Goal: Task Accomplishment & Management: Manage account settings

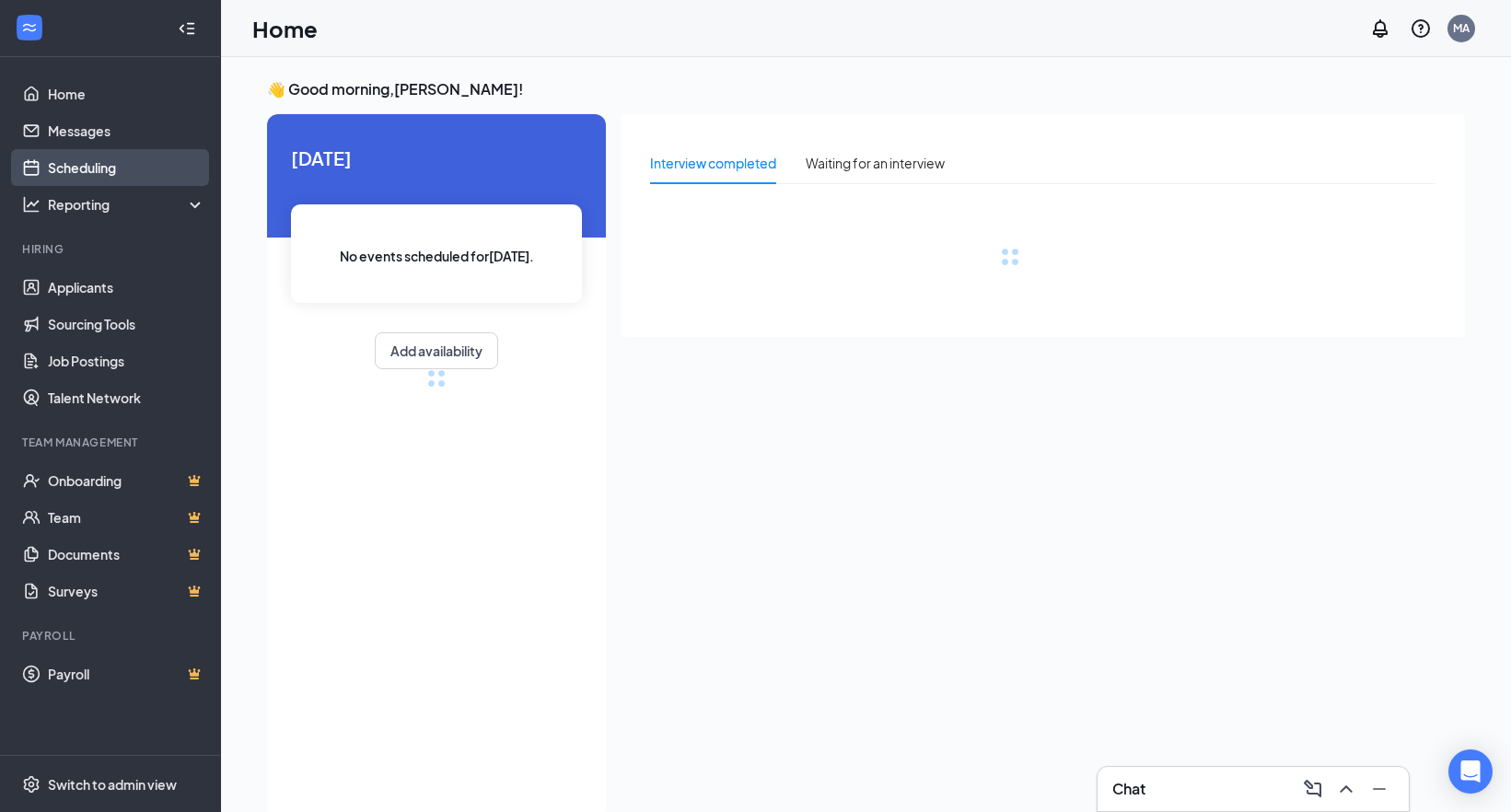
click at [91, 168] on link "Scheduling" at bounding box center [126, 167] width 157 height 37
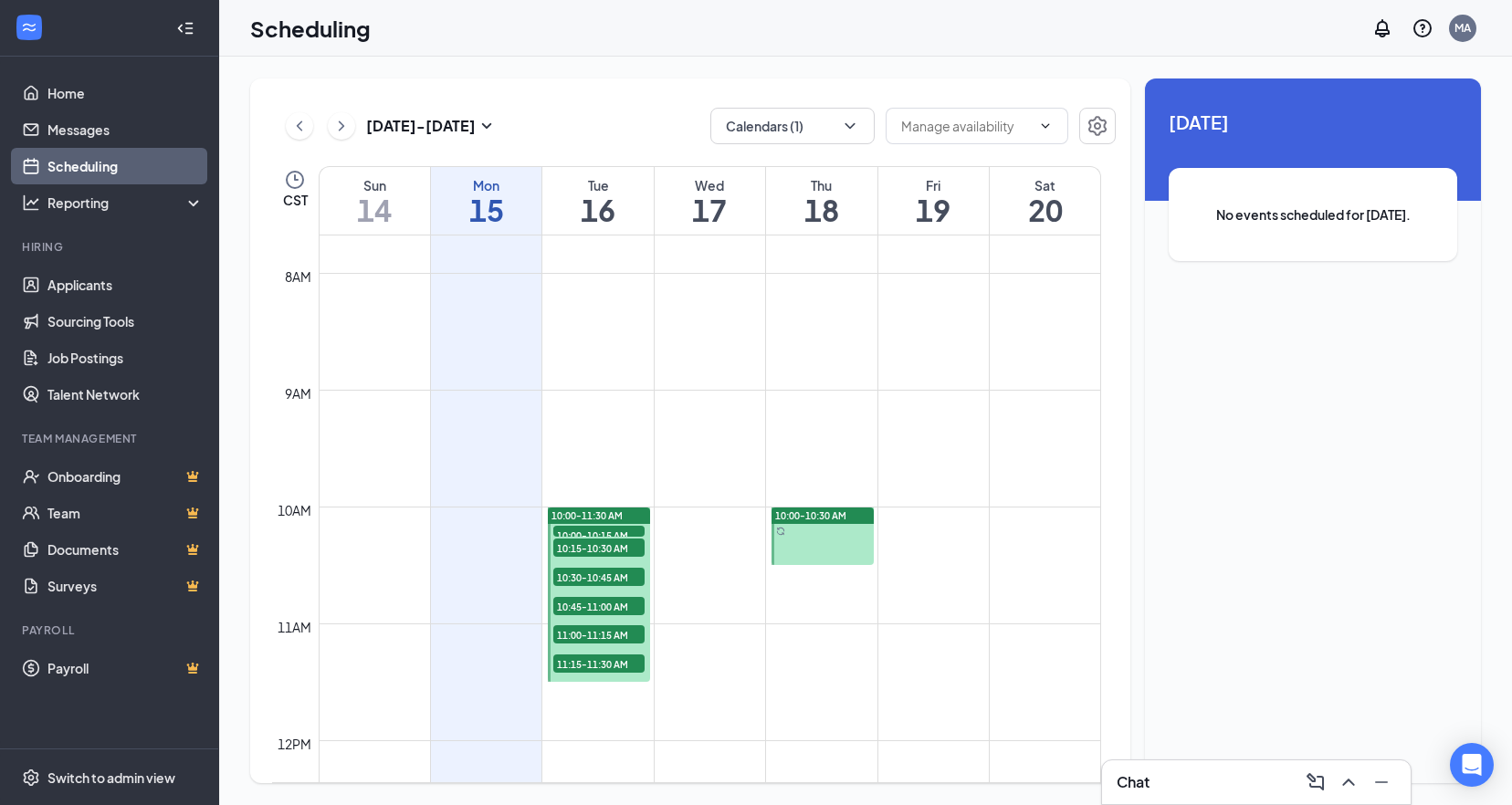
scroll to position [988, 0]
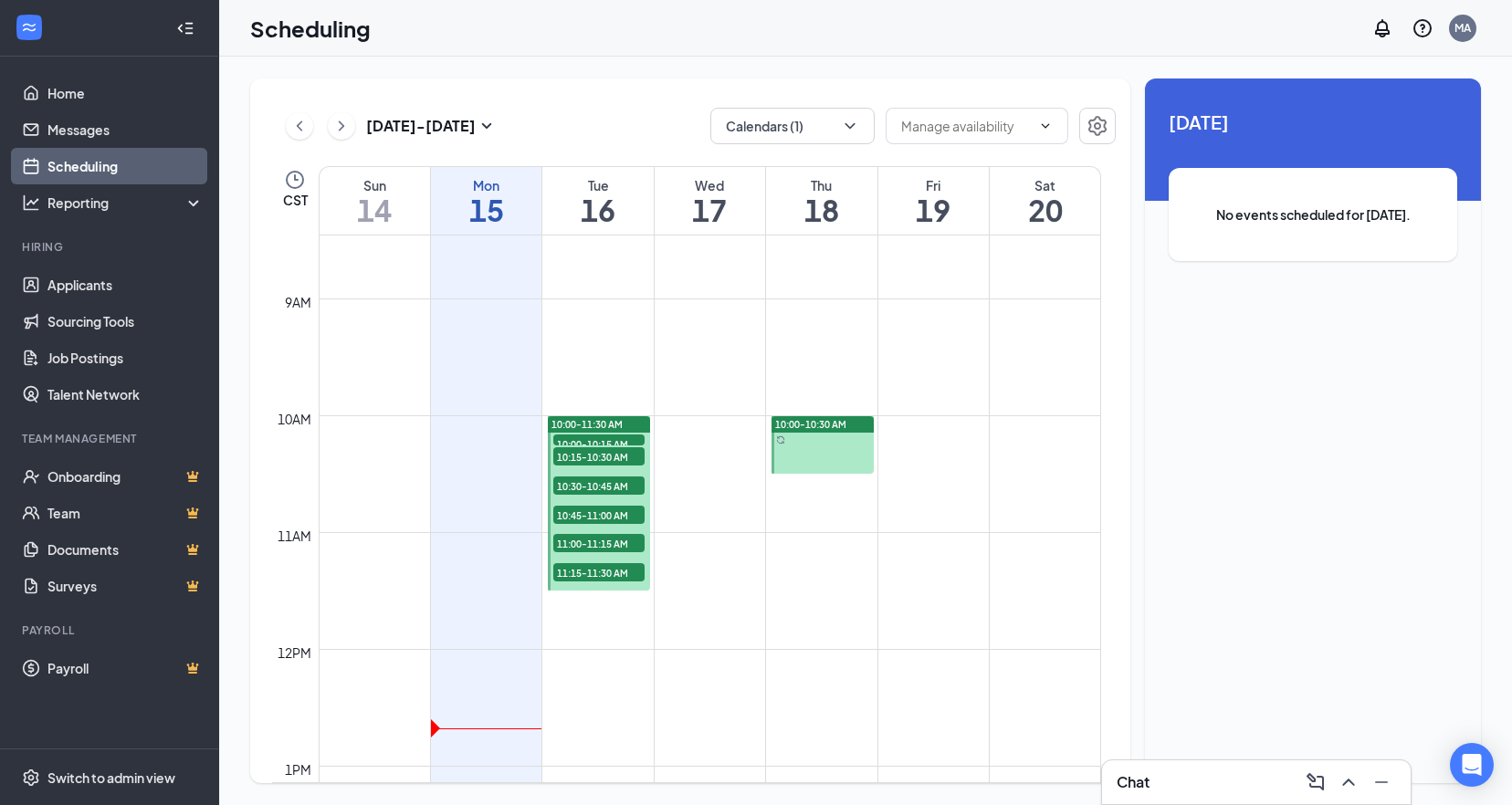
click at [613, 442] on span "10:00-10:15 AM" at bounding box center [598, 443] width 92 height 19
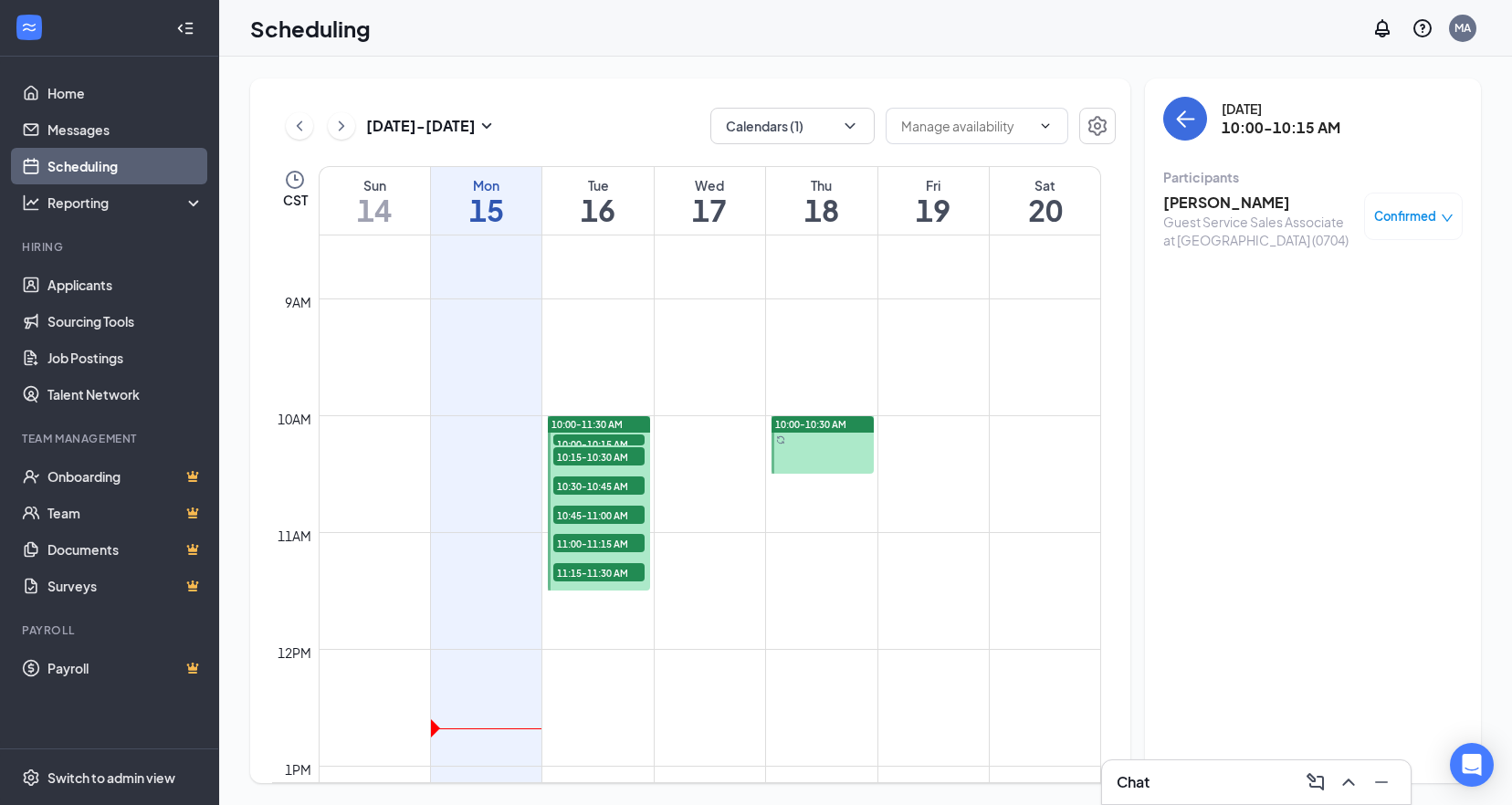
click at [1203, 205] on h3 "[PERSON_NAME]" at bounding box center [1259, 202] width 192 height 20
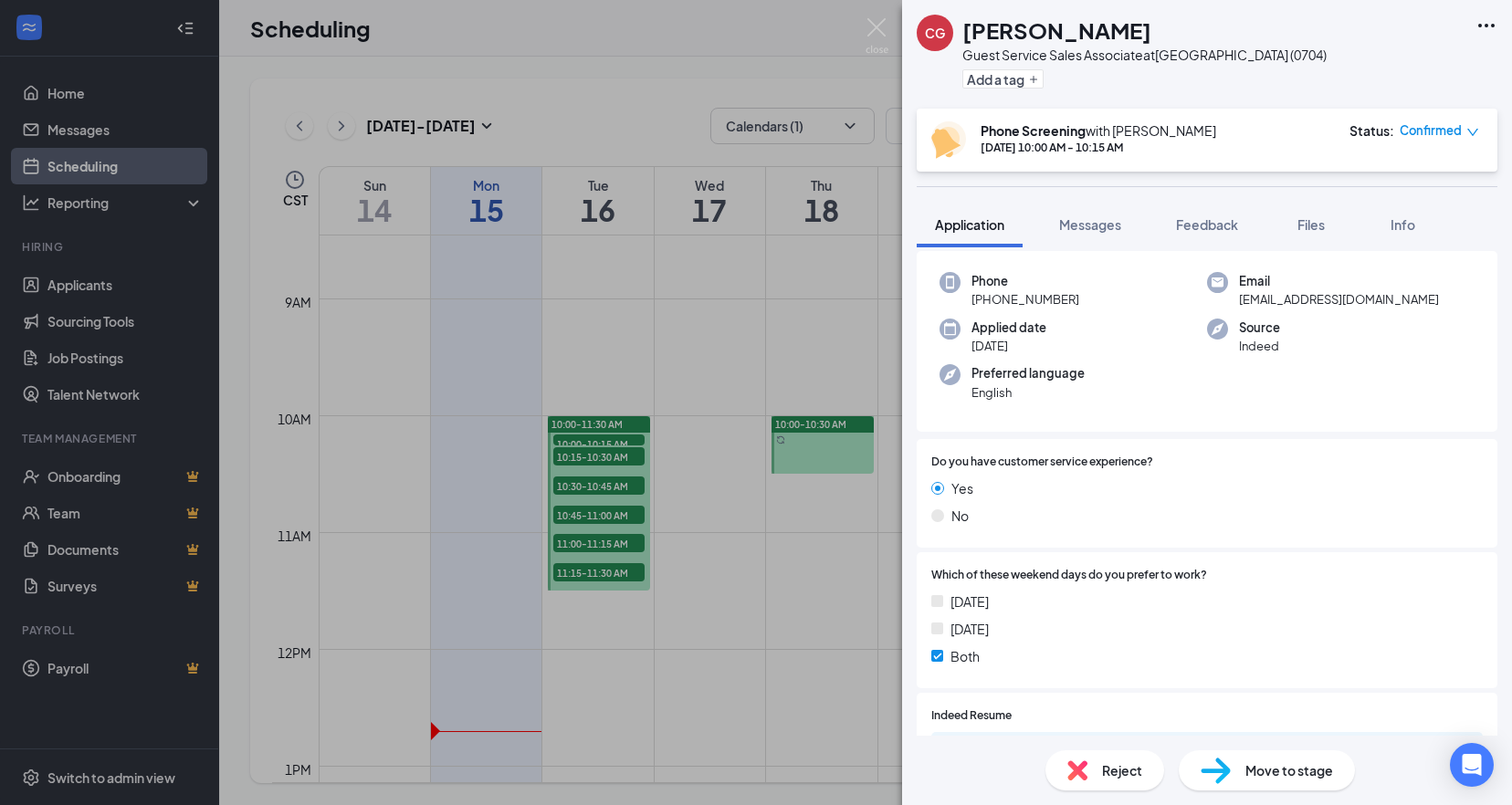
scroll to position [182, 0]
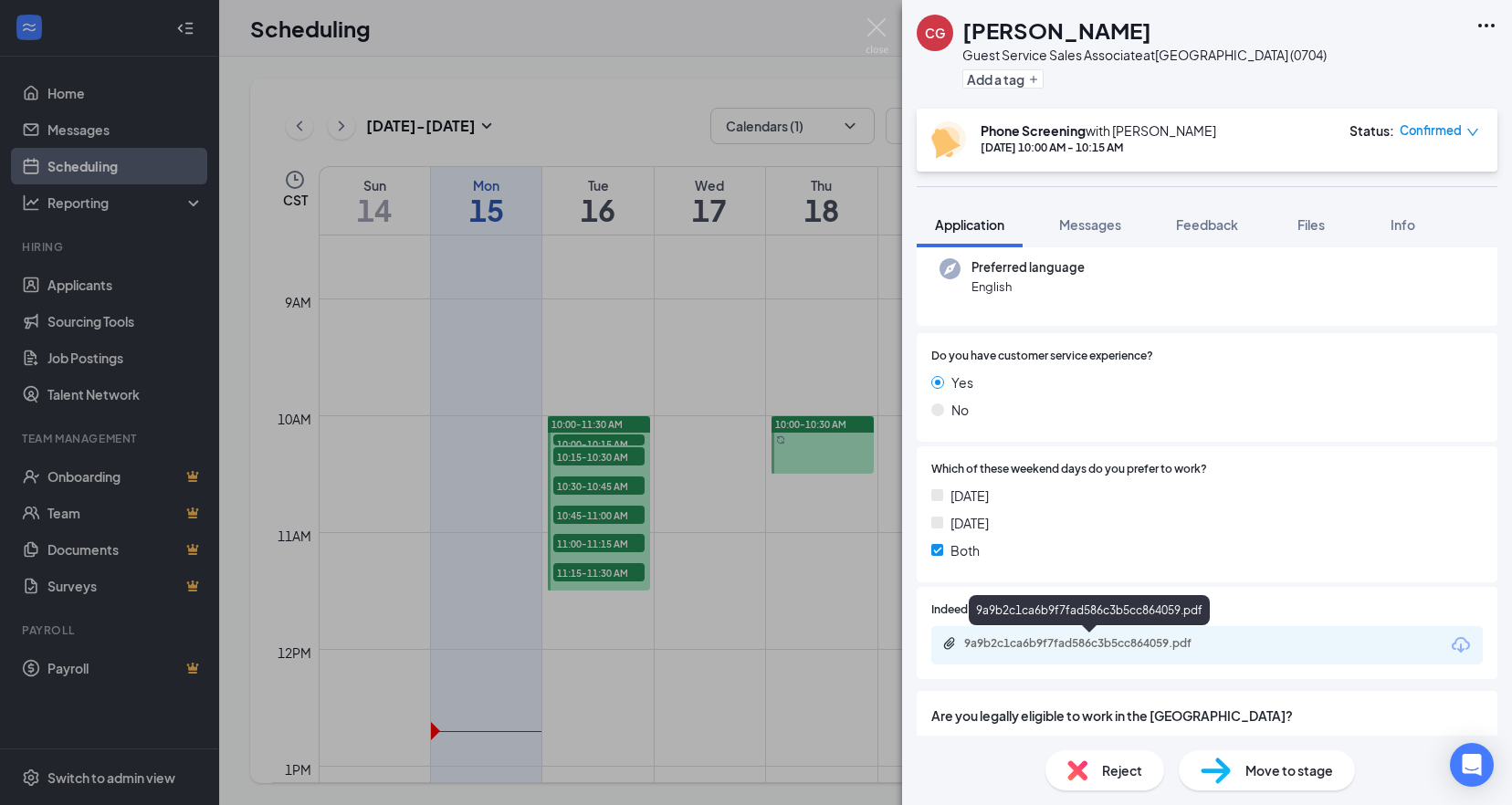
click at [1113, 650] on div "9a9b2c1ca6b9f7fad586c3b5cc864059.pdf" at bounding box center [1091, 643] width 255 height 15
click at [877, 27] on img at bounding box center [876, 36] width 23 height 35
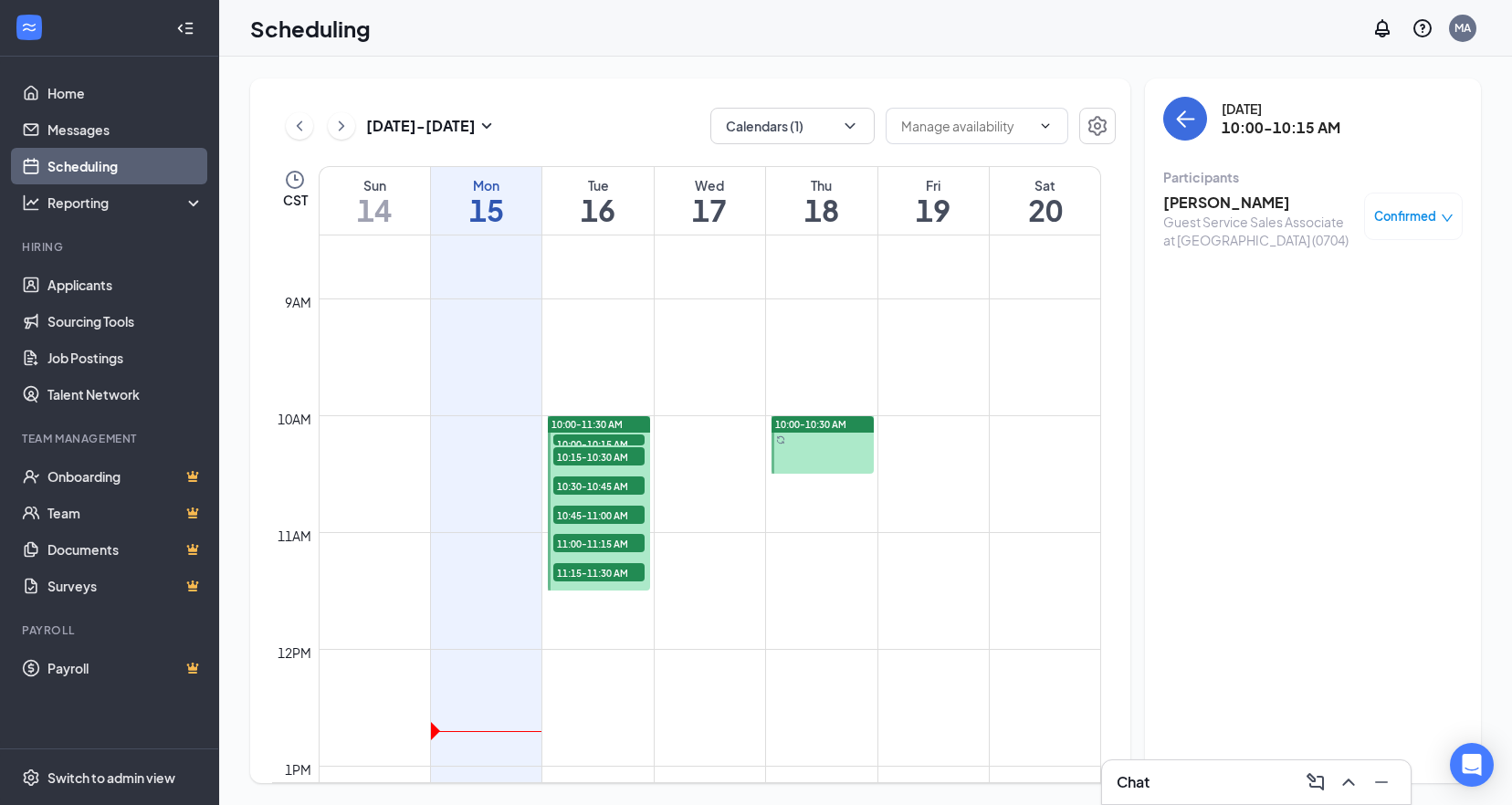
drag, startPoint x: 614, startPoint y: 456, endPoint x: 648, endPoint y: 443, distance: 36.4
click at [614, 456] on span "10:15-10:30 AM" at bounding box center [598, 456] width 92 height 19
click at [1199, 203] on h3 "[PERSON_NAME]" at bounding box center [1259, 202] width 192 height 20
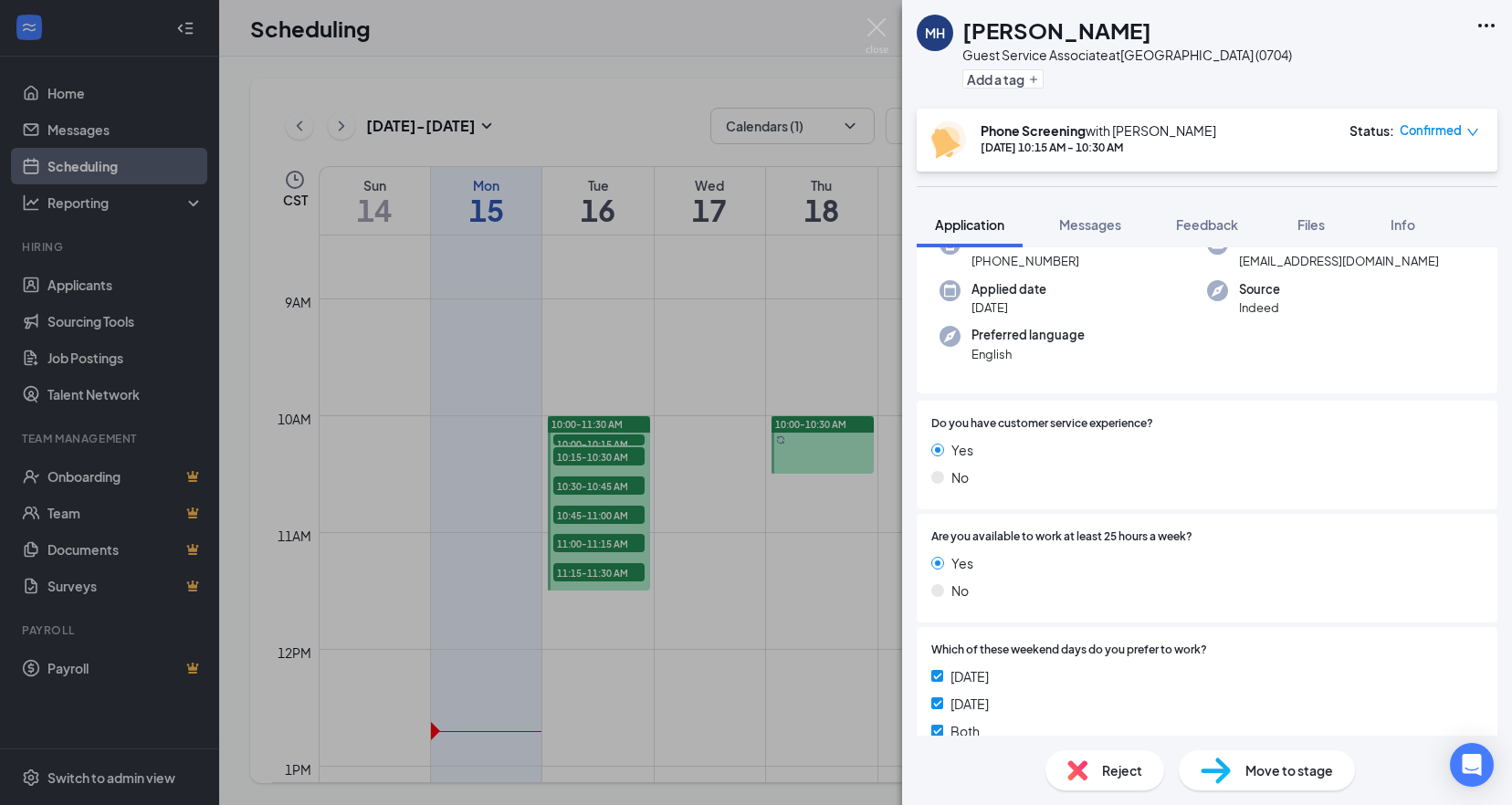
scroll to position [274, 0]
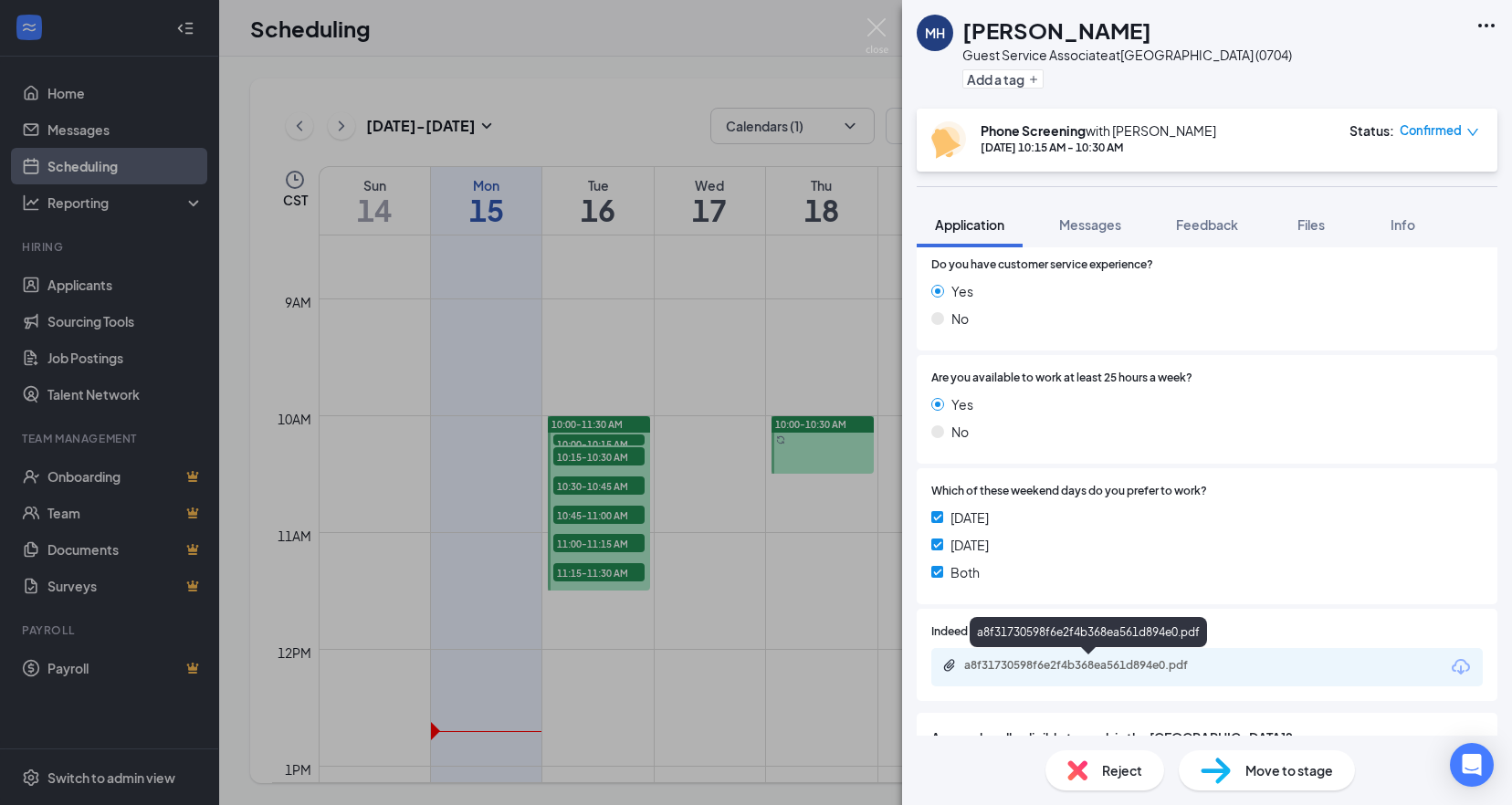
click at [1036, 660] on div "a8f31730598f6e2f4b368ea561d894e0.pdf" at bounding box center [1091, 665] width 255 height 15
click at [1112, 776] on span "Reject" at bounding box center [1122, 771] width 40 height 20
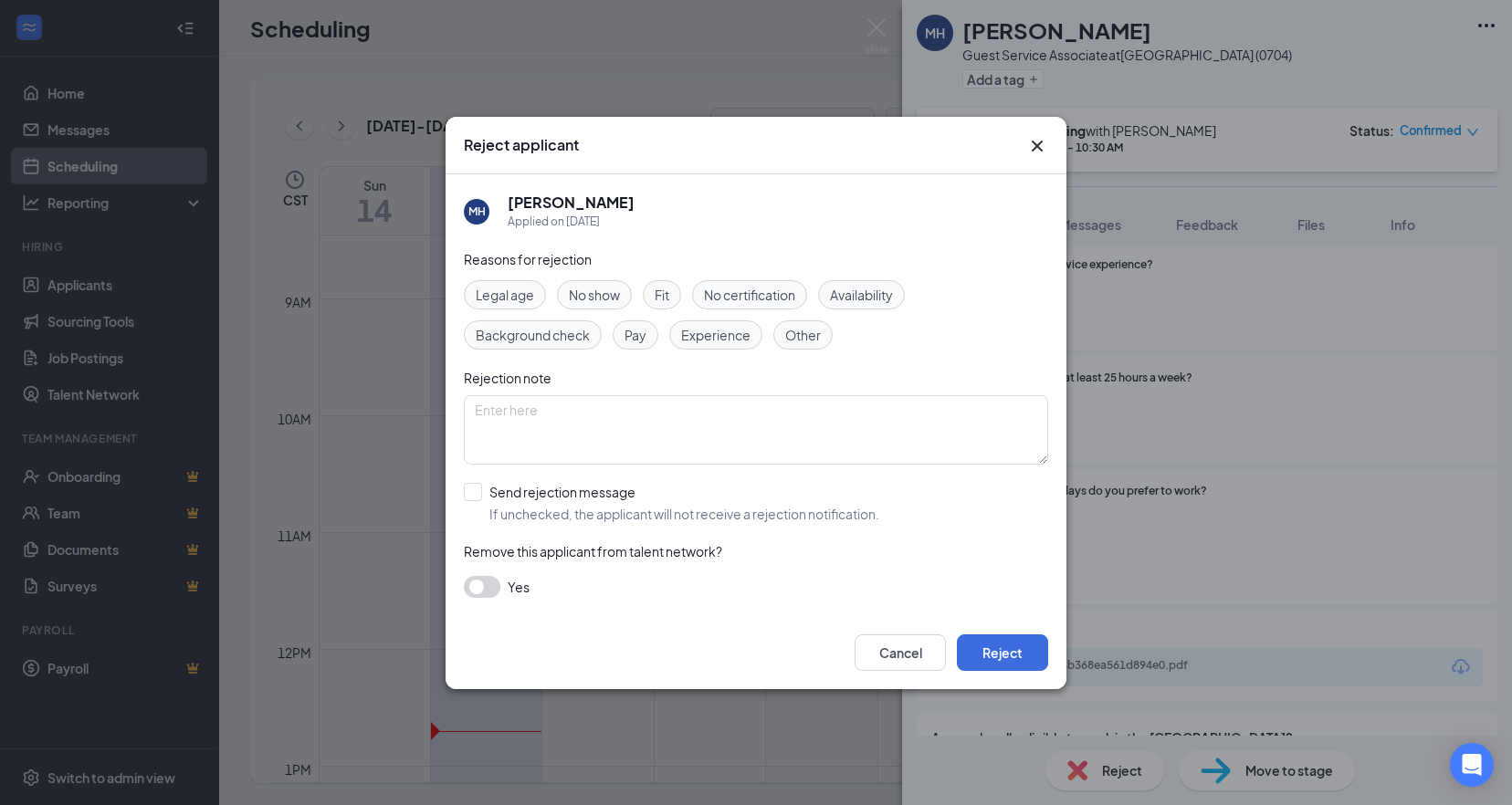
click at [715, 328] on span "Experience" at bounding box center [716, 335] width 69 height 20
click at [476, 494] on input "Send rejection message If unchecked, the applicant will not receive a rejection…" at bounding box center [672, 503] width 416 height 40
checkbox input "true"
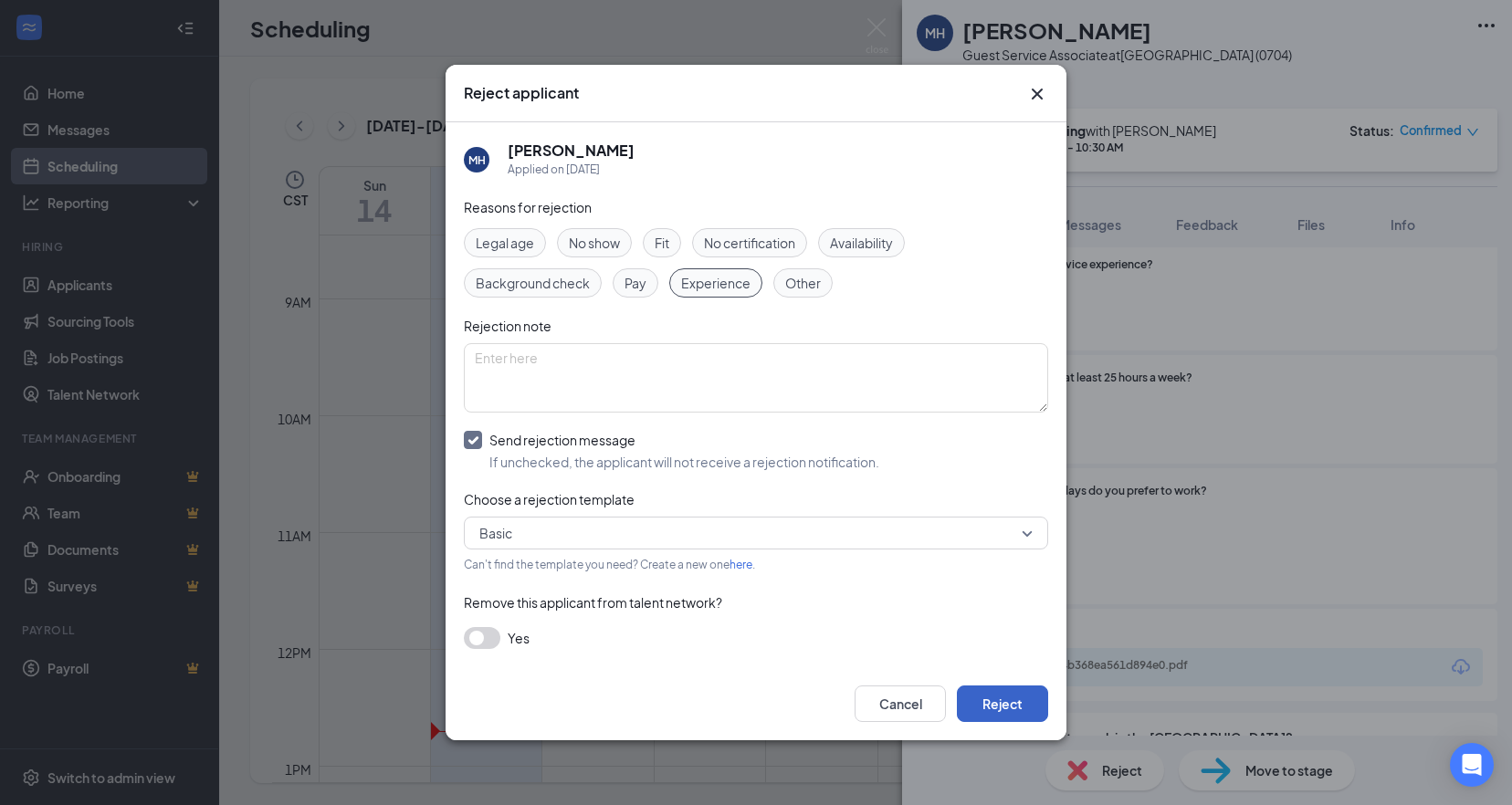
click at [997, 701] on button "Reject" at bounding box center [1002, 704] width 92 height 36
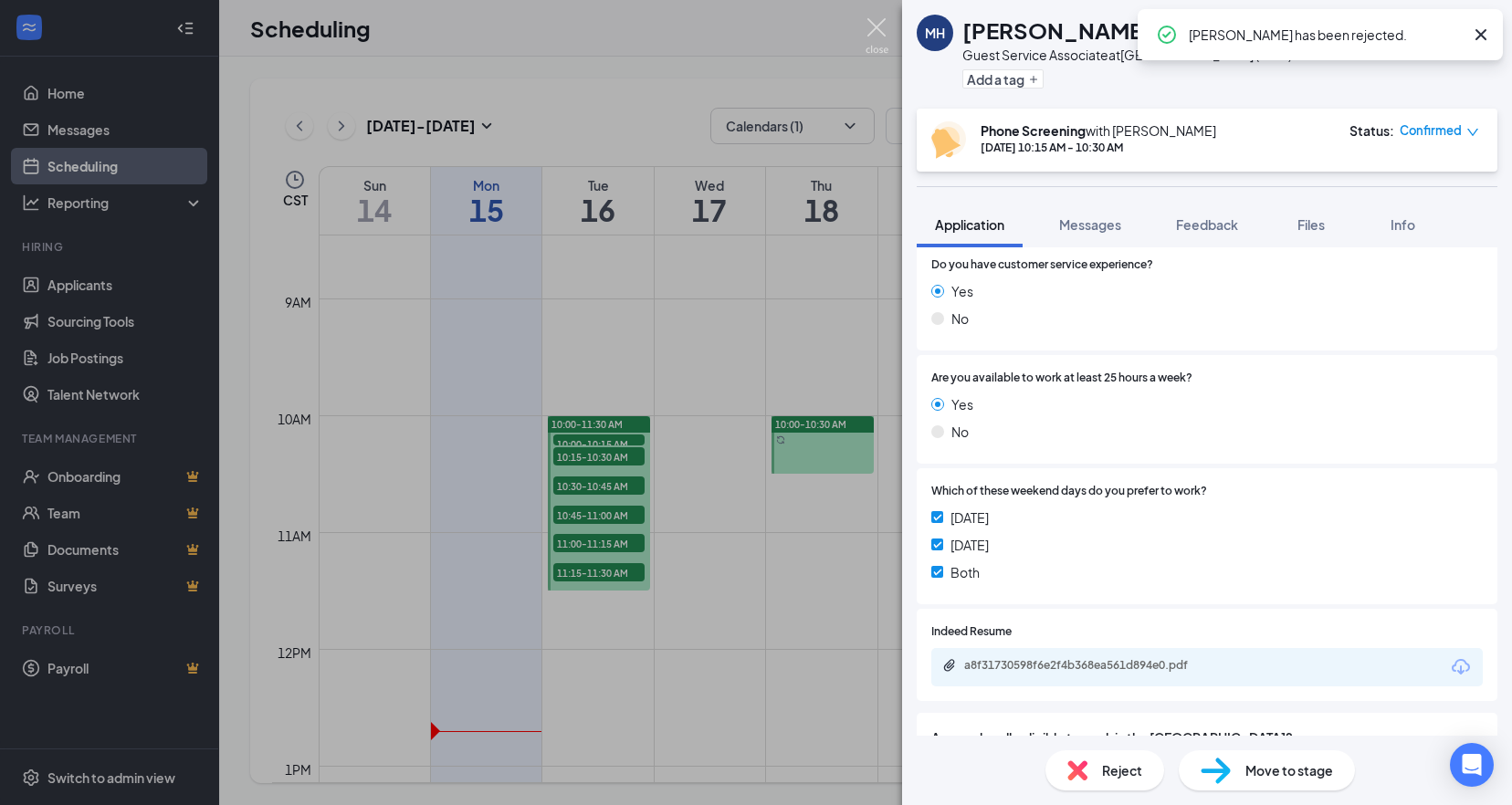
click at [876, 28] on img at bounding box center [876, 36] width 23 height 35
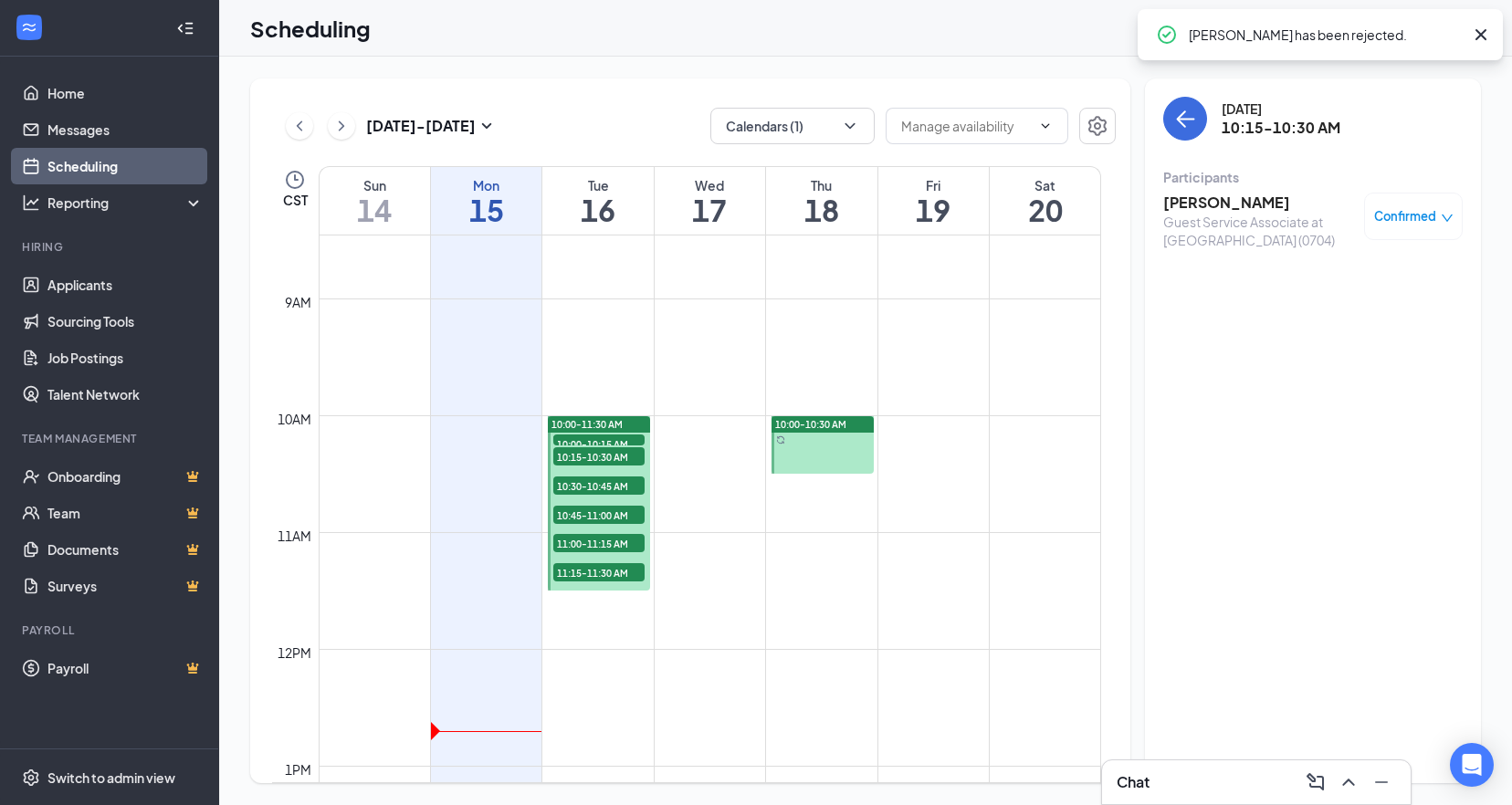
click at [623, 488] on span "10:30-10:45 AM" at bounding box center [598, 486] width 92 height 19
click at [1224, 208] on h3 "[PERSON_NAME]" at bounding box center [1259, 202] width 192 height 20
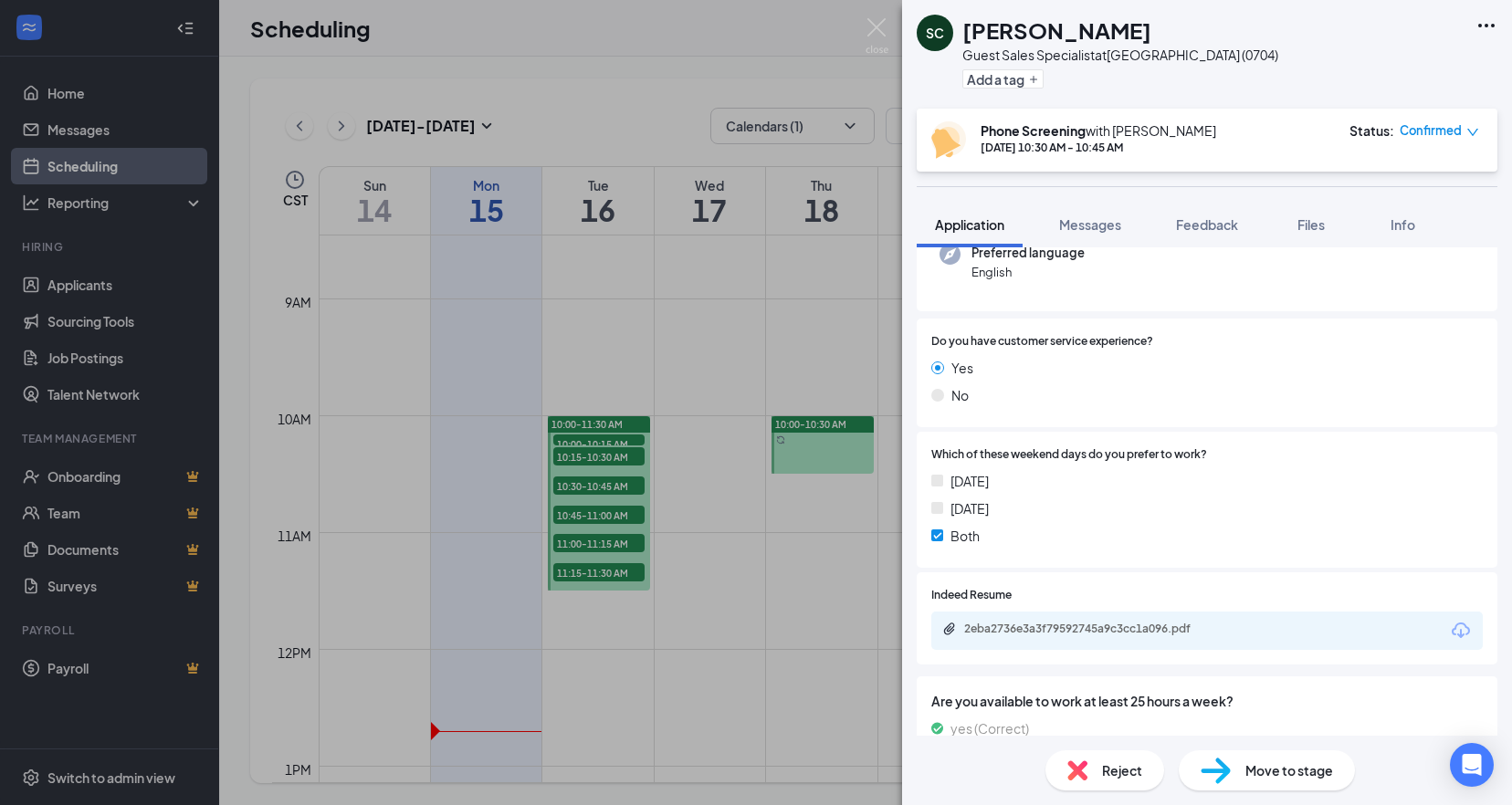
scroll to position [274, 0]
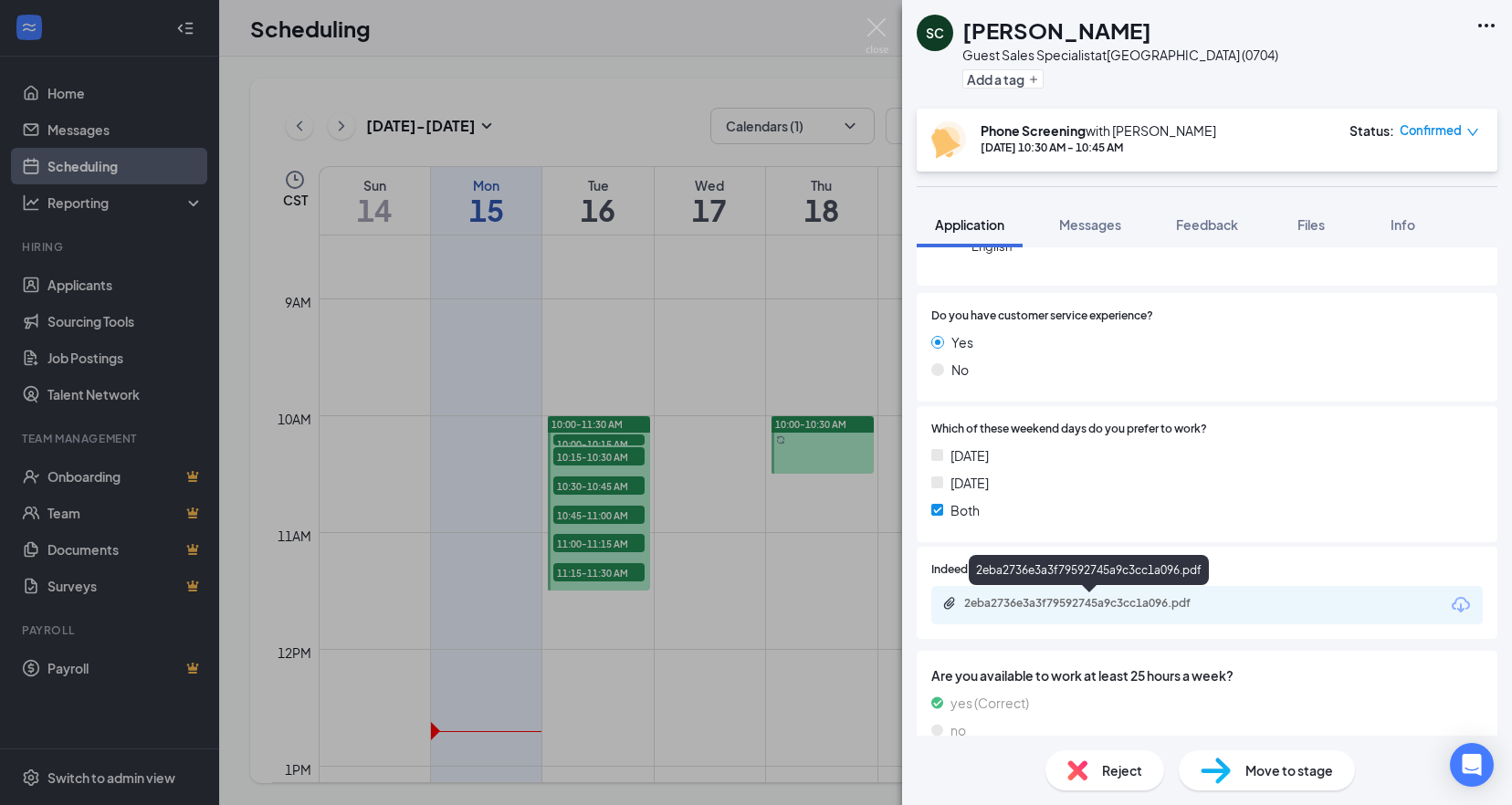
click at [1049, 599] on div "2eba2736e3a3f79592745a9c3cc1a096.pdf" at bounding box center [1091, 603] width 255 height 15
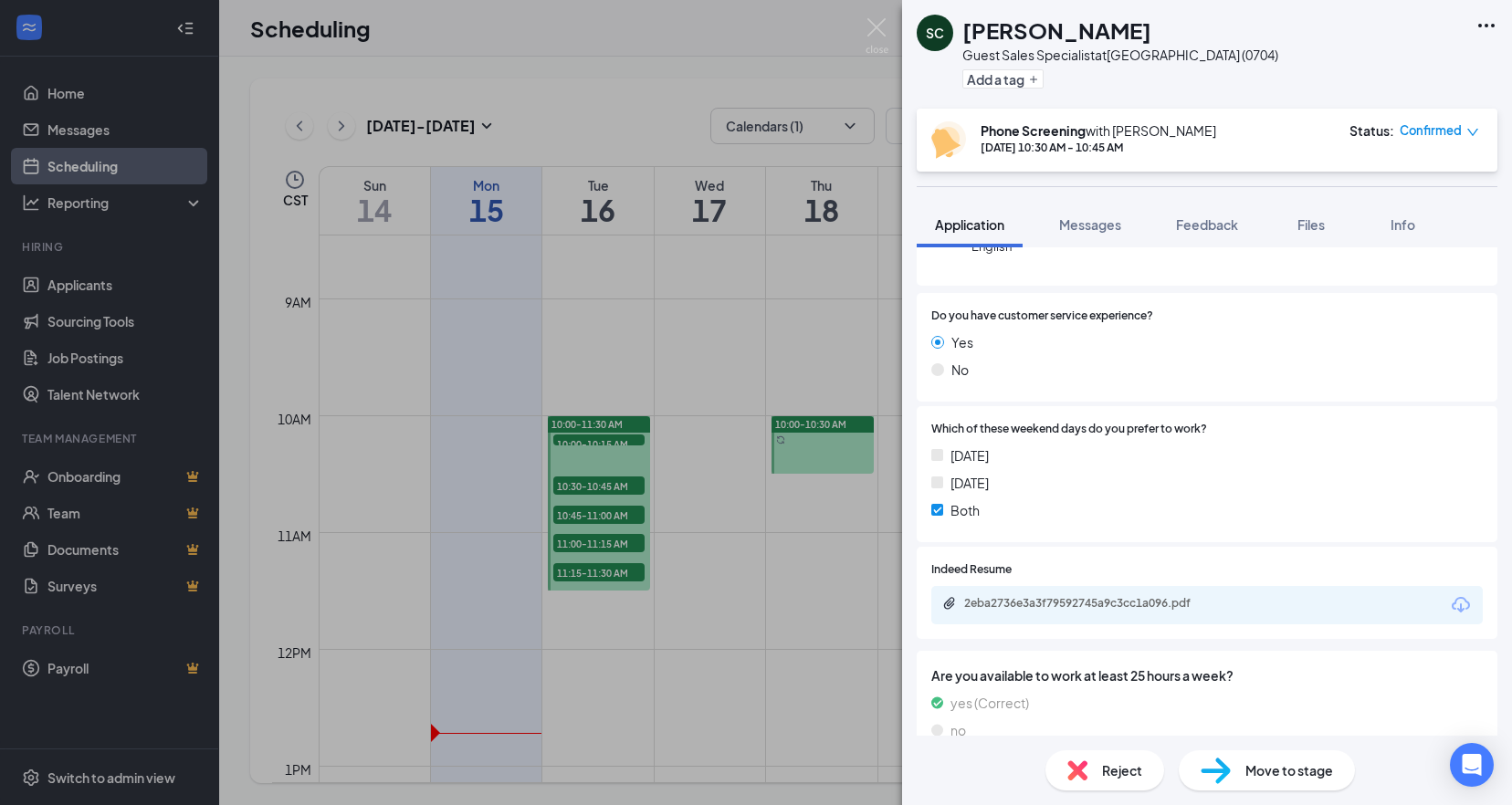
click at [1105, 759] on div "Reject" at bounding box center [1105, 771] width 118 height 40
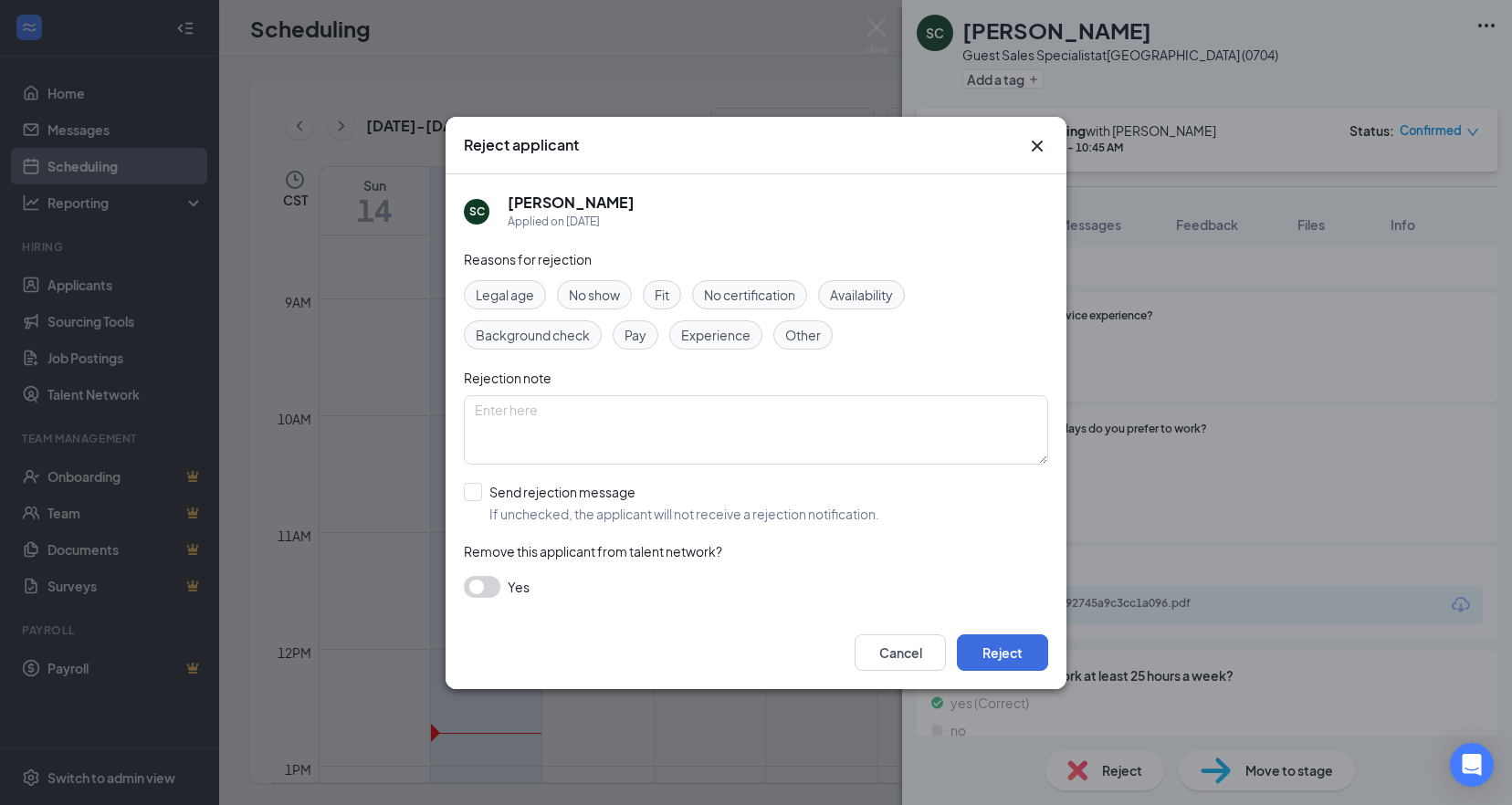
click at [714, 335] on span "Experience" at bounding box center [716, 335] width 69 height 20
click at [477, 489] on input "Send rejection message If unchecked, the applicant will not receive a rejection…" at bounding box center [672, 503] width 416 height 40
checkbox input "true"
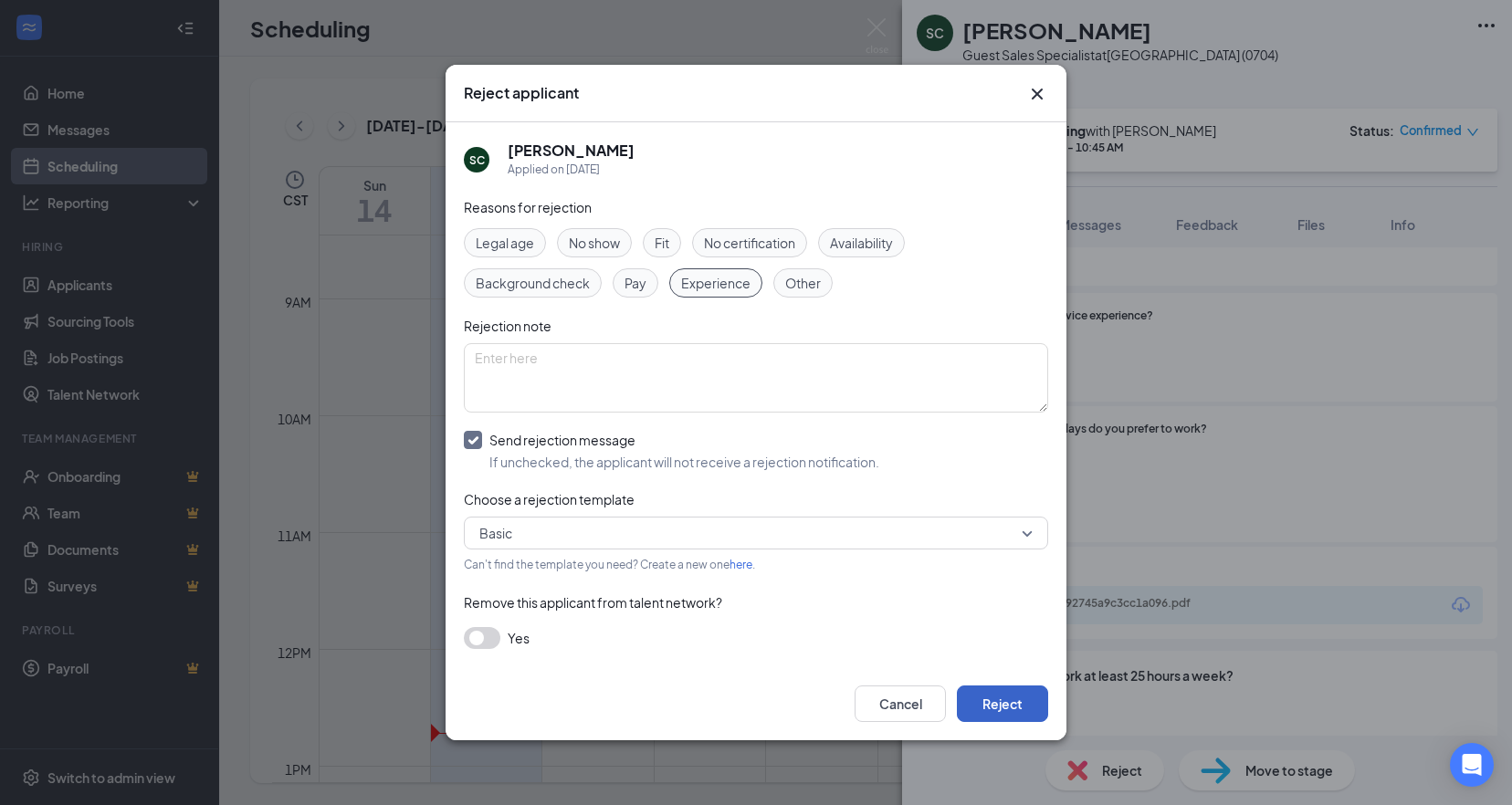
click at [994, 704] on button "Reject" at bounding box center [1002, 704] width 92 height 36
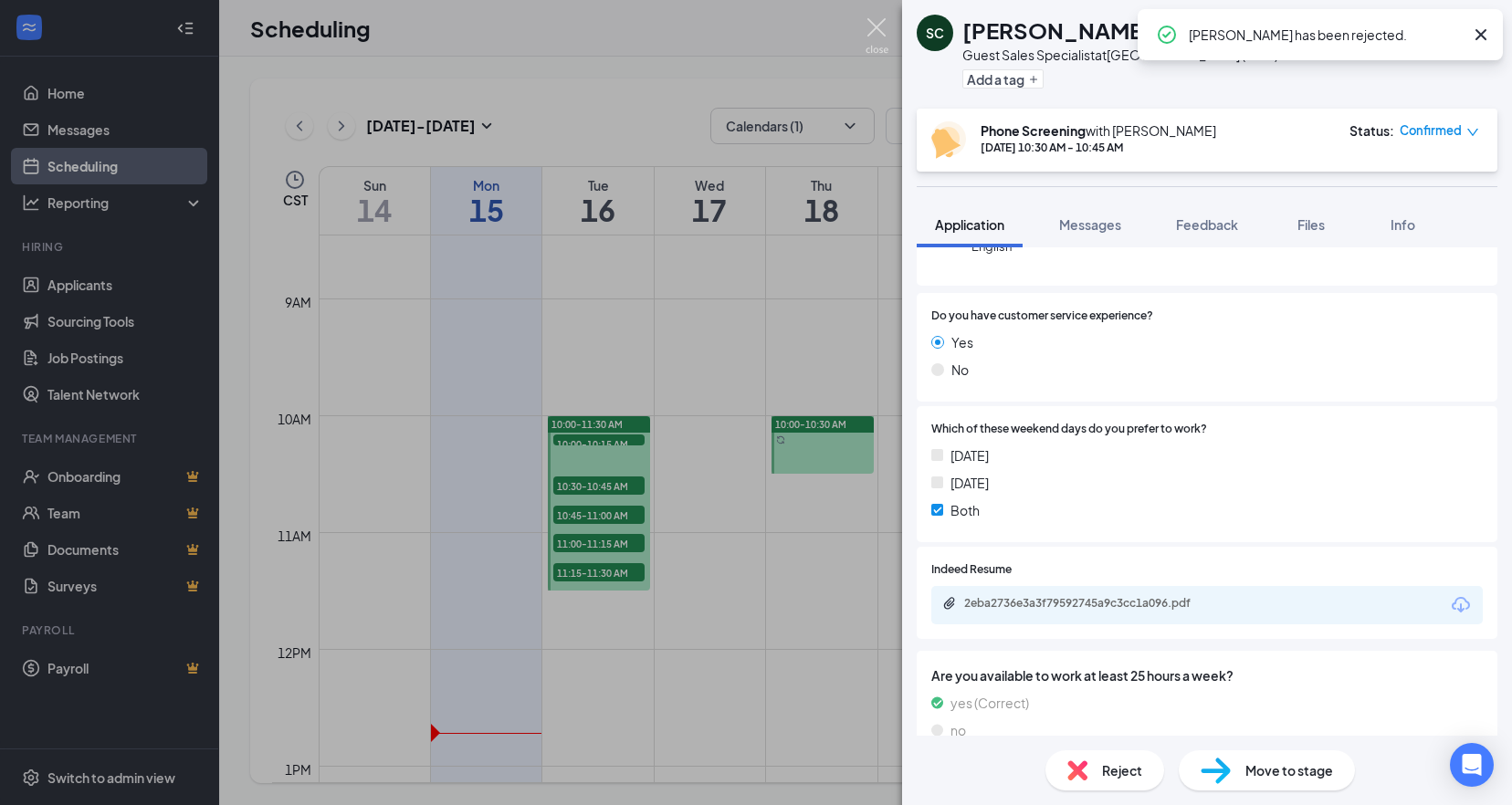
click at [875, 27] on img at bounding box center [876, 36] width 23 height 35
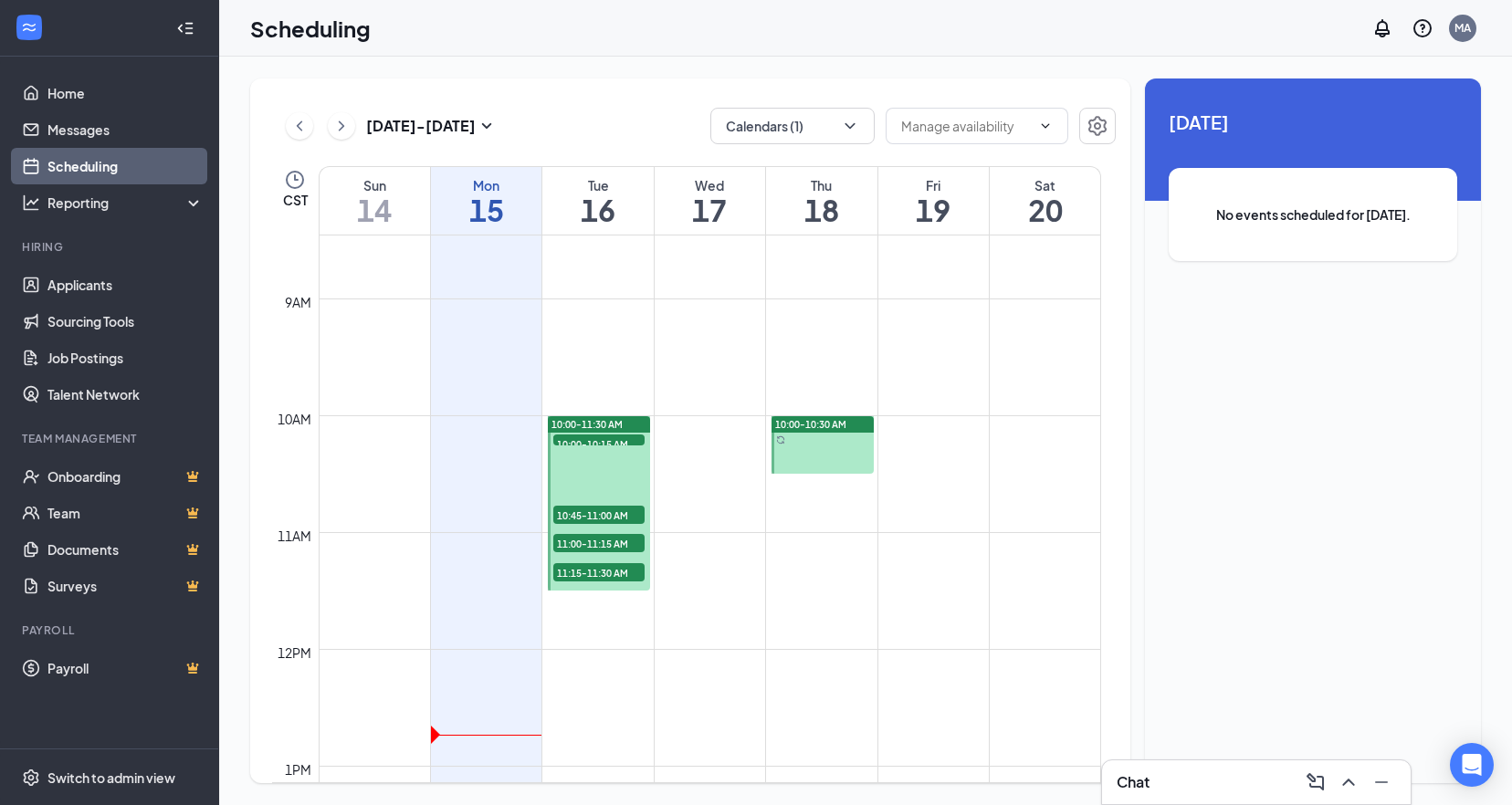
click at [621, 509] on span "10:45-11:00 AM" at bounding box center [598, 514] width 92 height 19
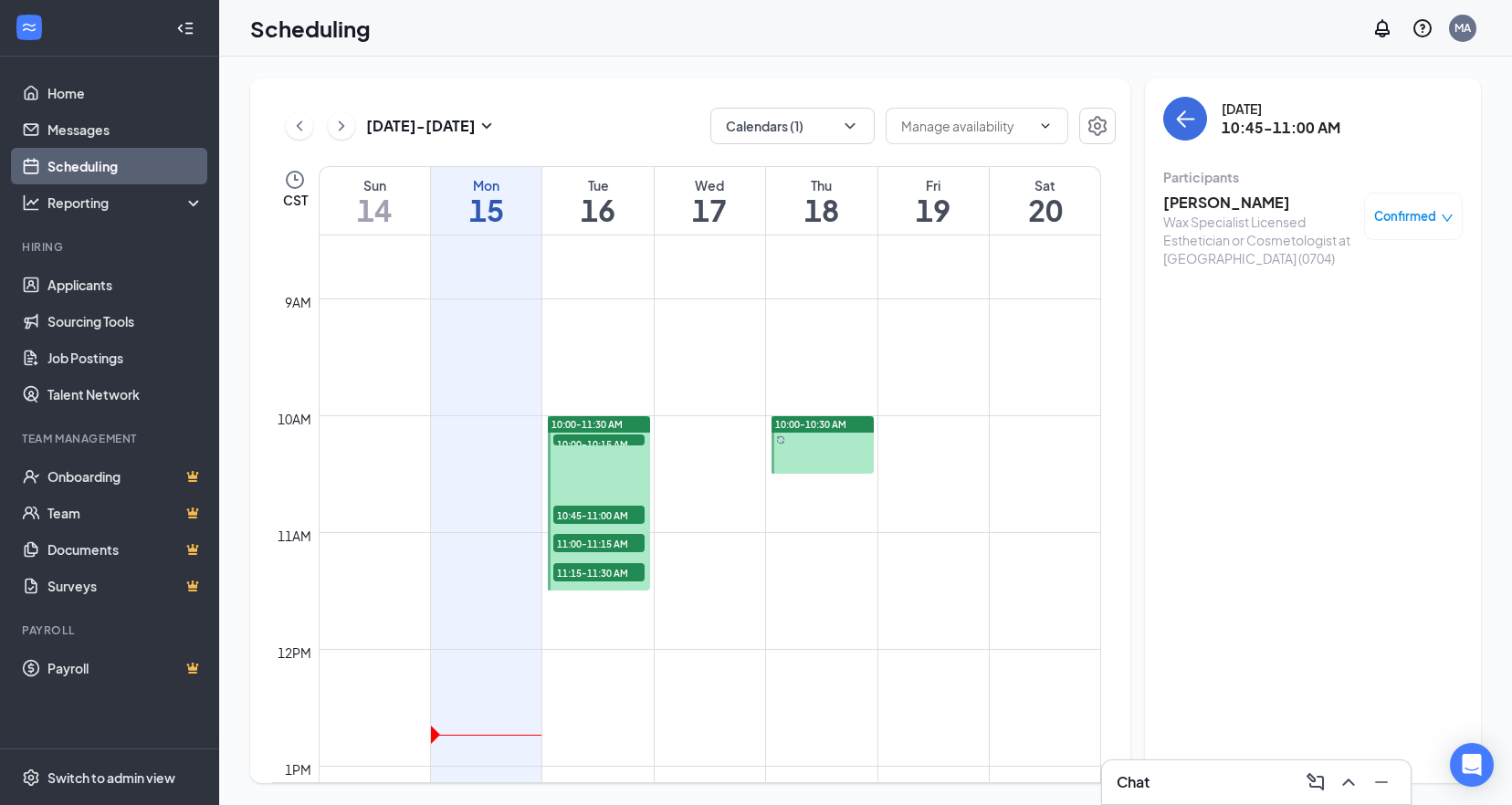
click at [1242, 205] on h3 "[PERSON_NAME]" at bounding box center [1259, 202] width 192 height 20
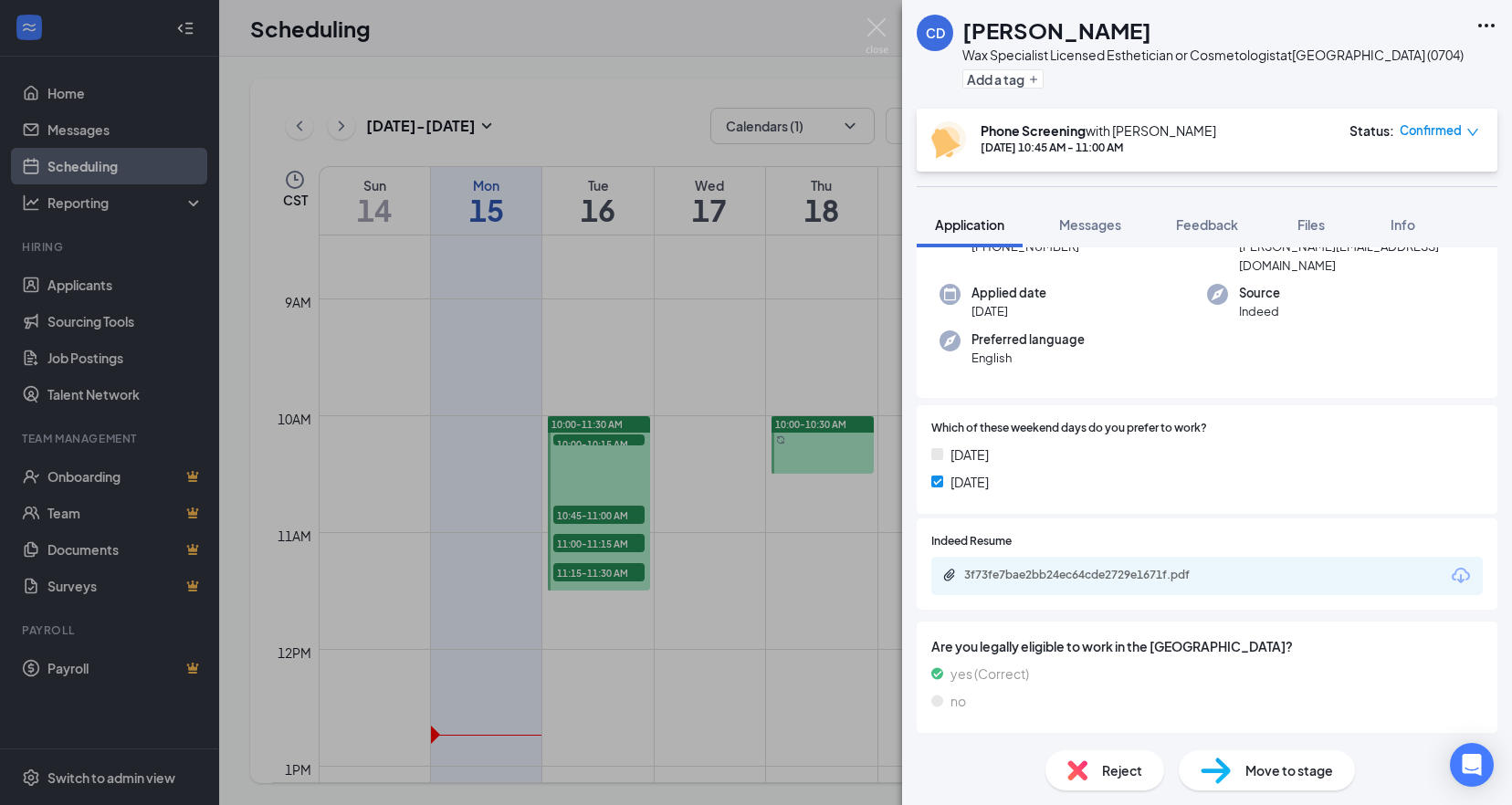
scroll to position [274, 0]
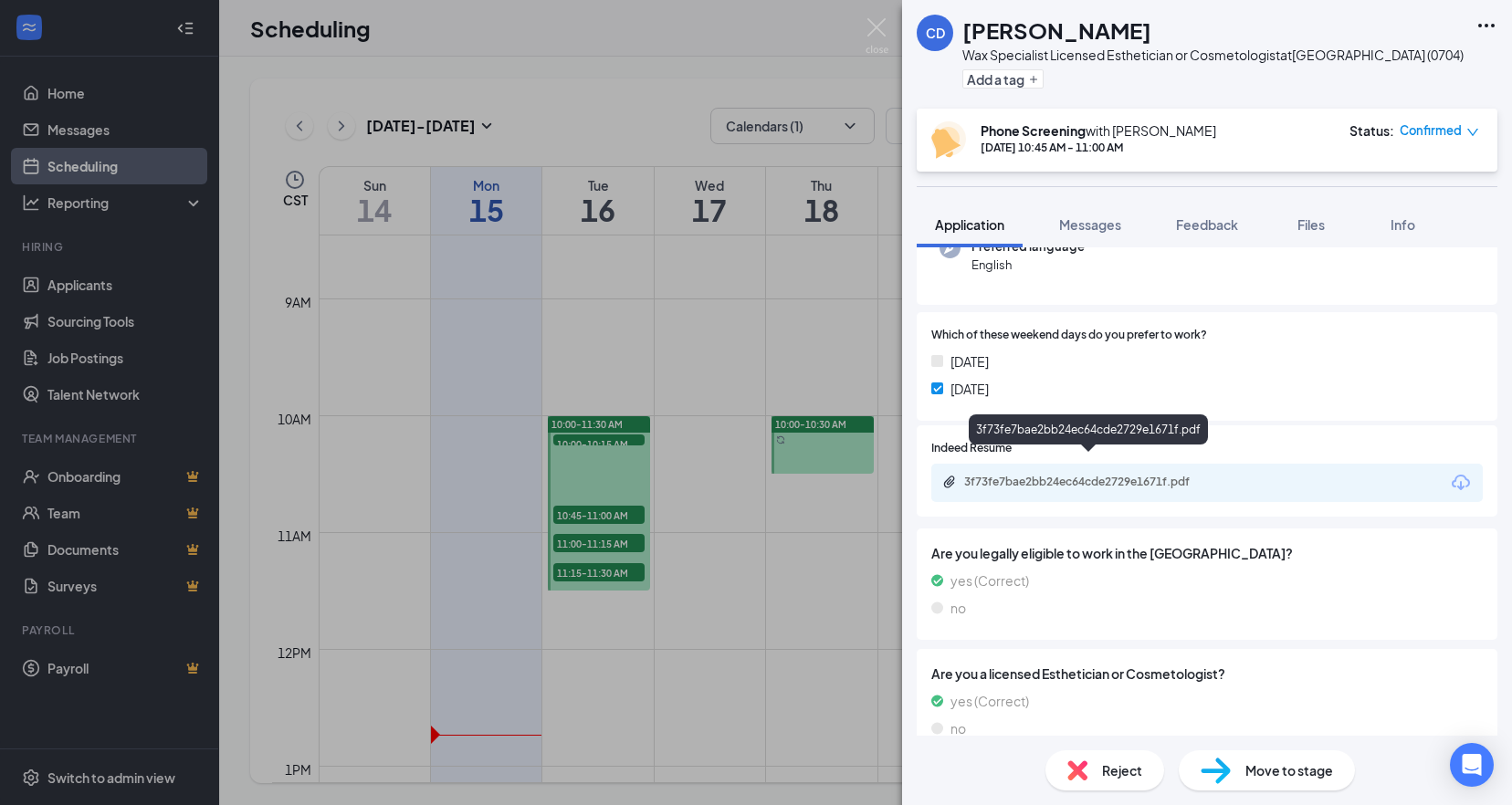
click at [1102, 475] on div "3f73fe7bae2bb24ec64cde2729e1671f.pdf" at bounding box center [1091, 482] width 255 height 15
click at [1066, 771] on div "Reject" at bounding box center [1105, 771] width 118 height 40
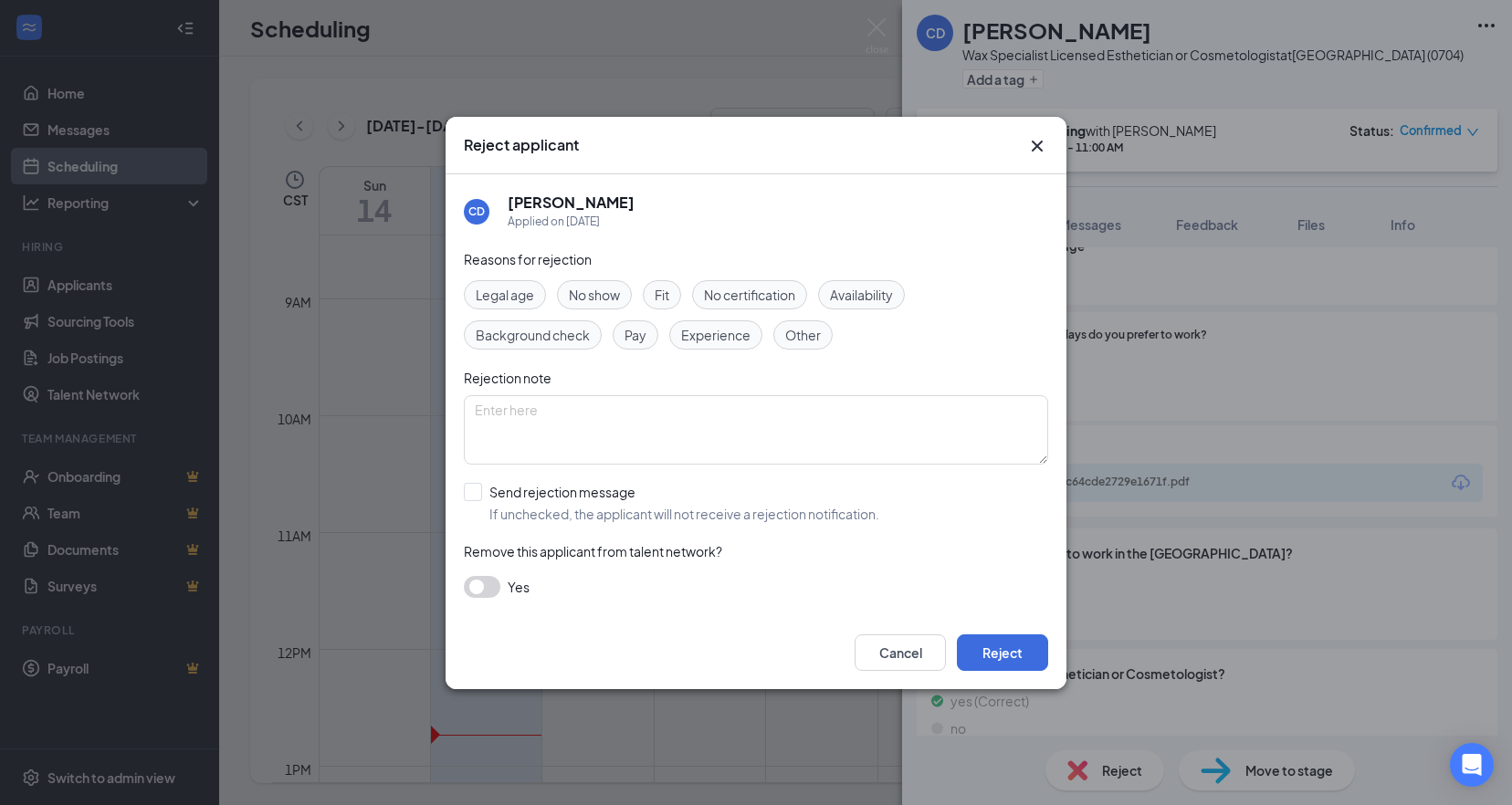
click at [730, 341] on span "Experience" at bounding box center [716, 335] width 69 height 20
click at [465, 495] on input "Send rejection message If unchecked, the applicant will not receive a rejection…" at bounding box center [672, 503] width 416 height 40
checkbox input "true"
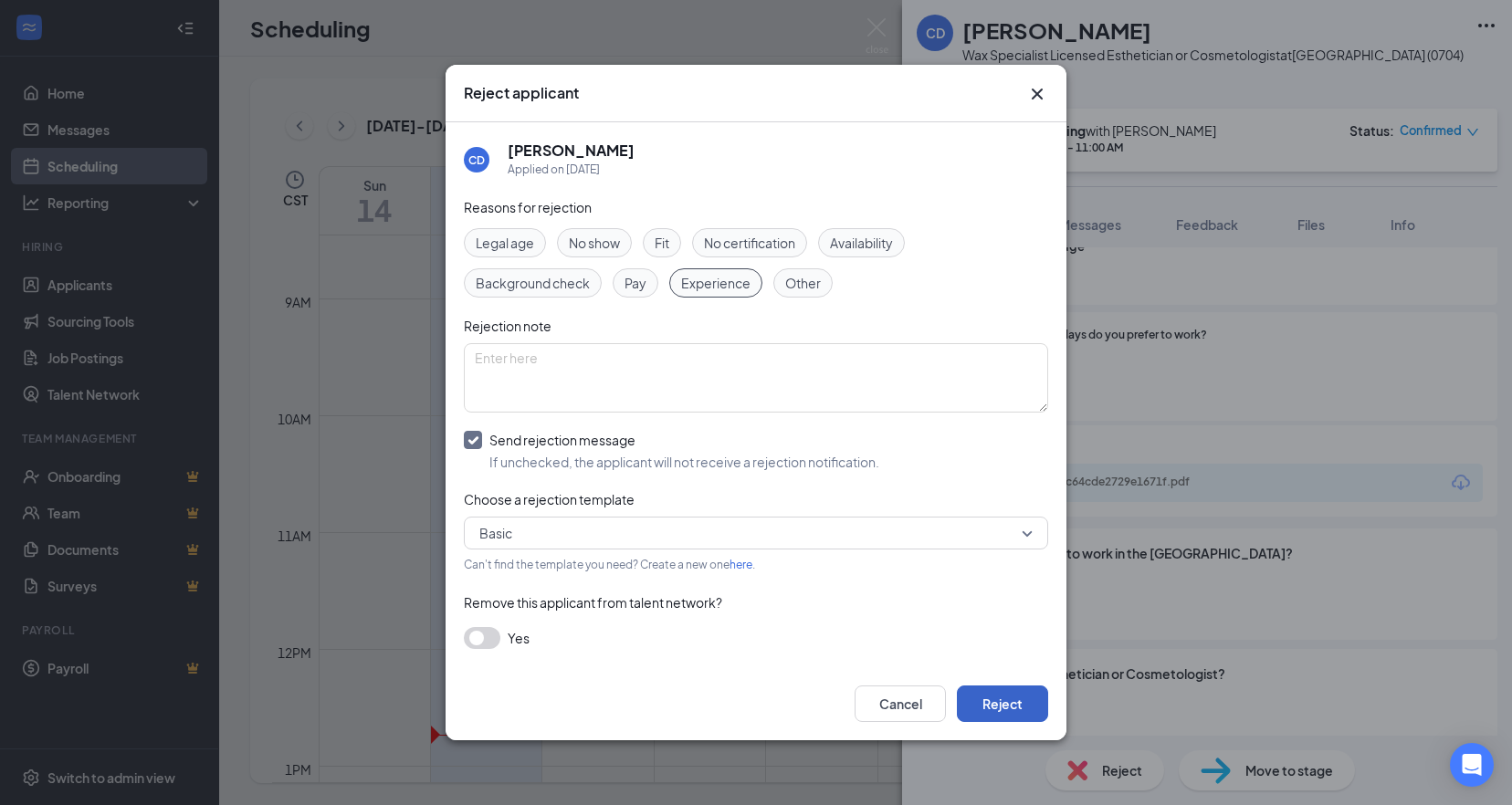
click at [1001, 718] on button "Reject" at bounding box center [1002, 704] width 92 height 36
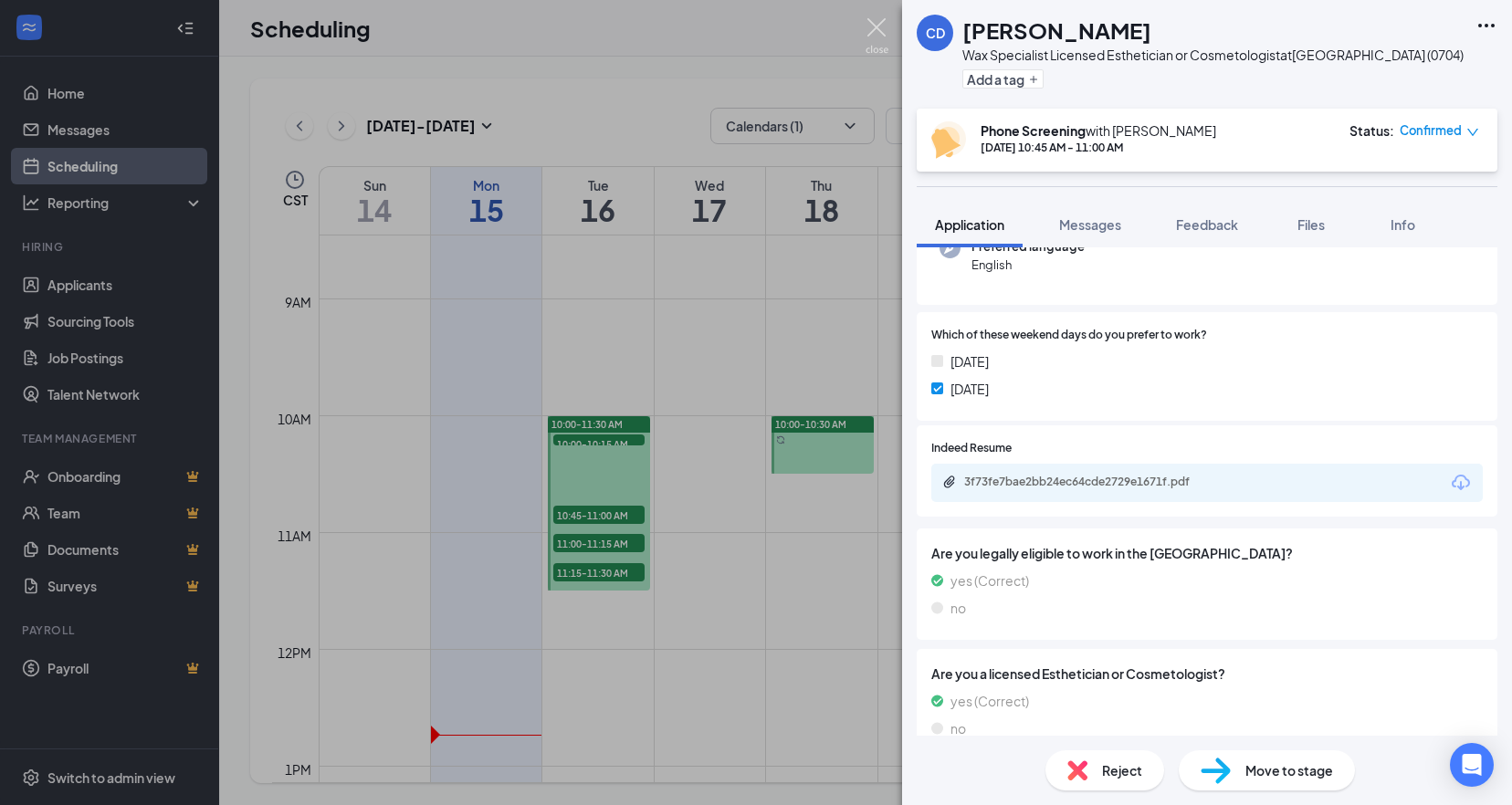
click at [875, 29] on img at bounding box center [876, 36] width 23 height 35
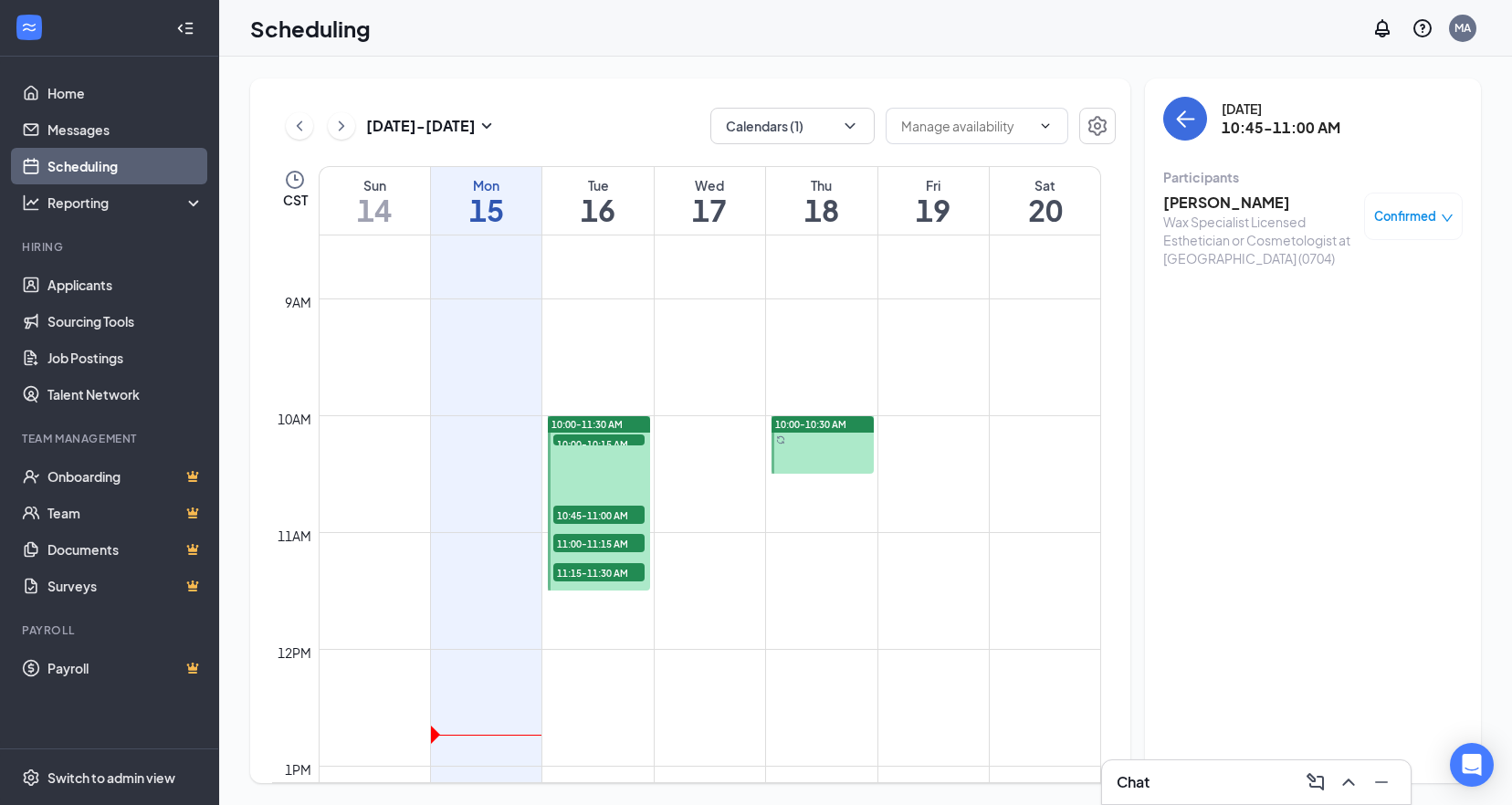
click at [624, 575] on span "11:15-11:30 AM" at bounding box center [598, 572] width 92 height 19
click at [1236, 196] on h3 "[PERSON_NAME]" at bounding box center [1259, 202] width 192 height 20
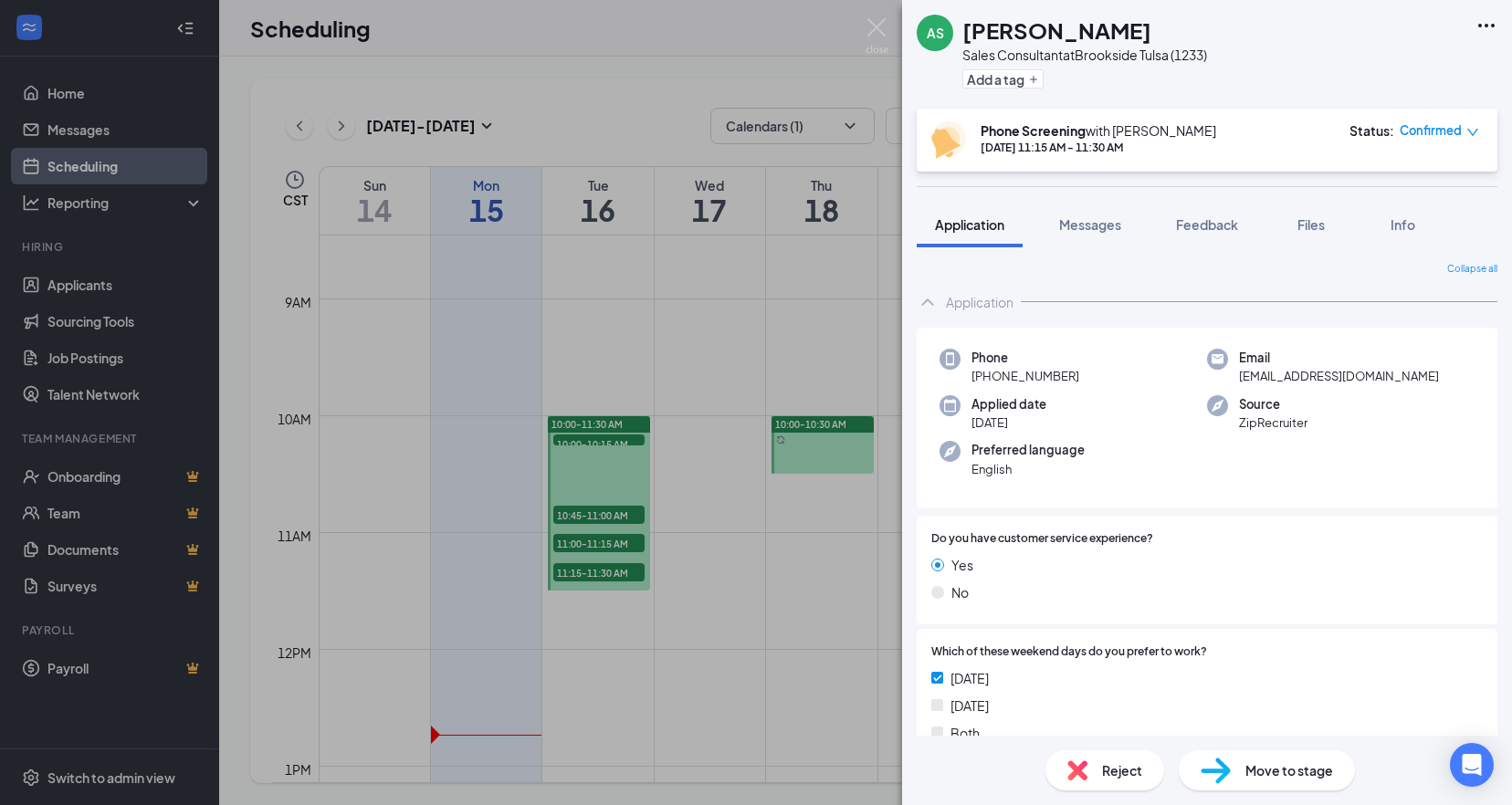
scroll to position [366, 0]
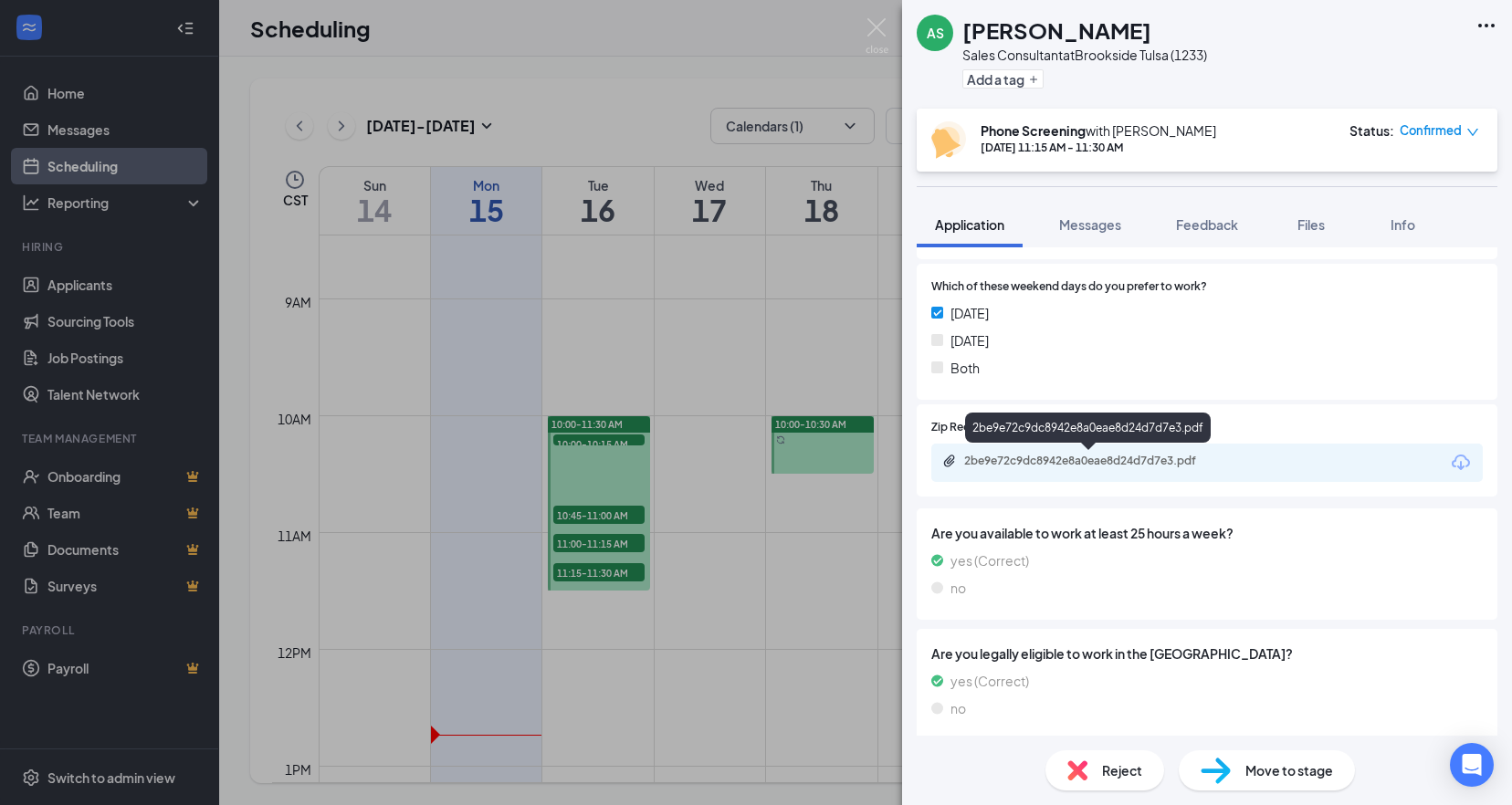
click at [1118, 462] on div "2be9e72c9dc8942e8a0eae8d24d7d7e3.pdf" at bounding box center [1091, 460] width 255 height 15
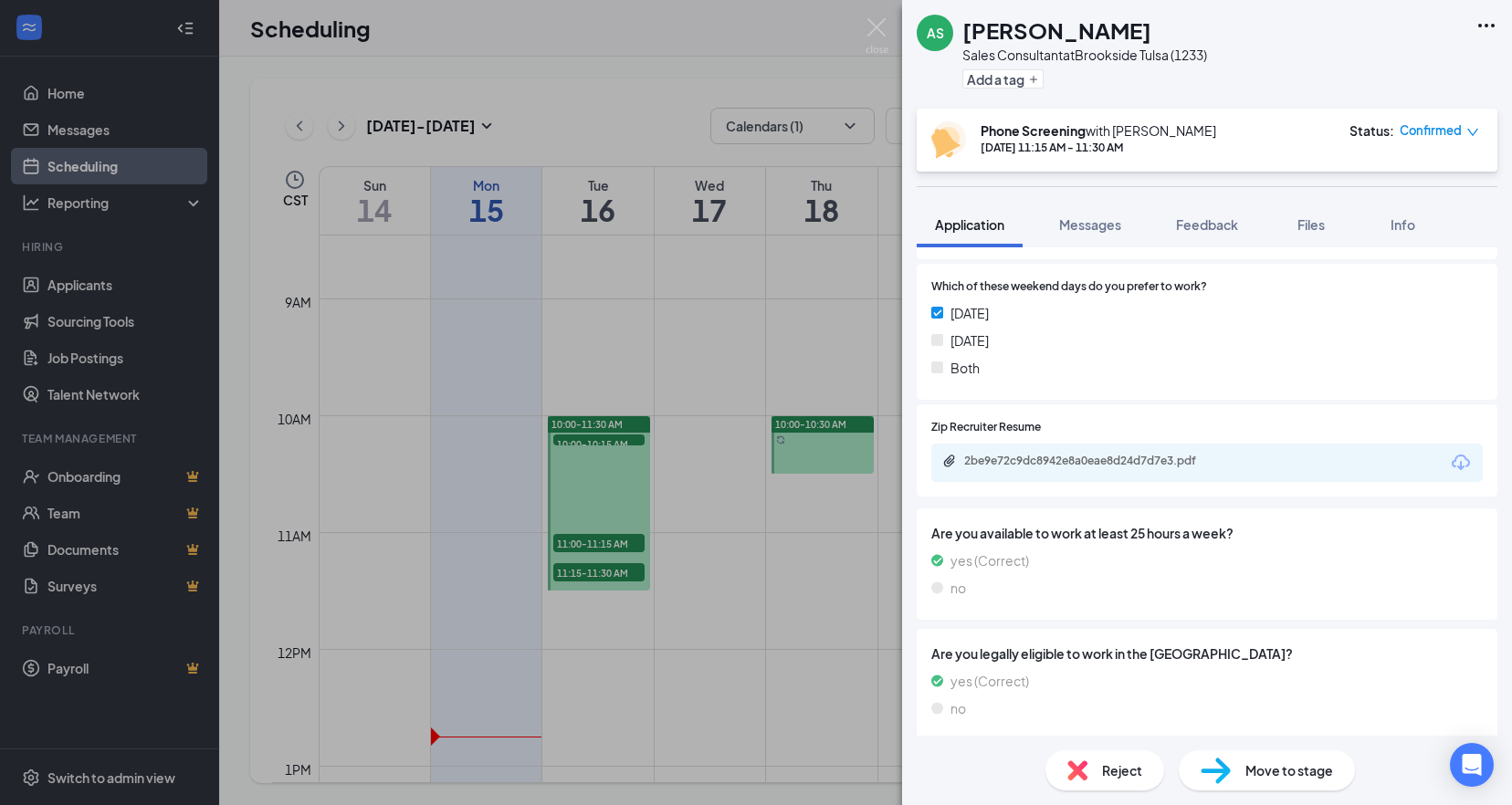
click at [1098, 768] on div "Reject" at bounding box center [1105, 771] width 118 height 40
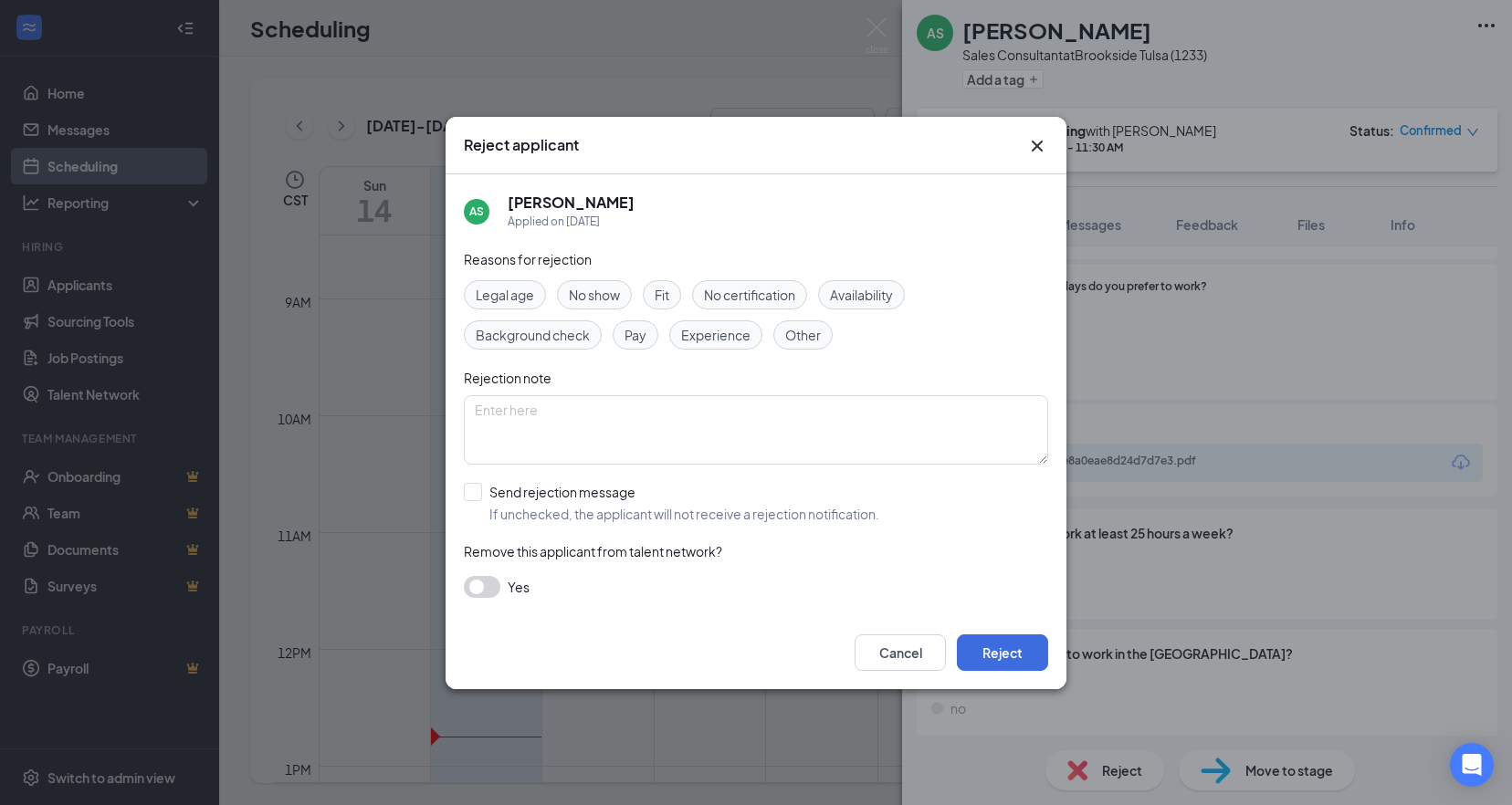
click at [712, 335] on span "Experience" at bounding box center [716, 335] width 69 height 20
click at [472, 492] on input "Send rejection message If unchecked, the applicant will not receive a rejection…" at bounding box center [672, 503] width 416 height 40
checkbox input "true"
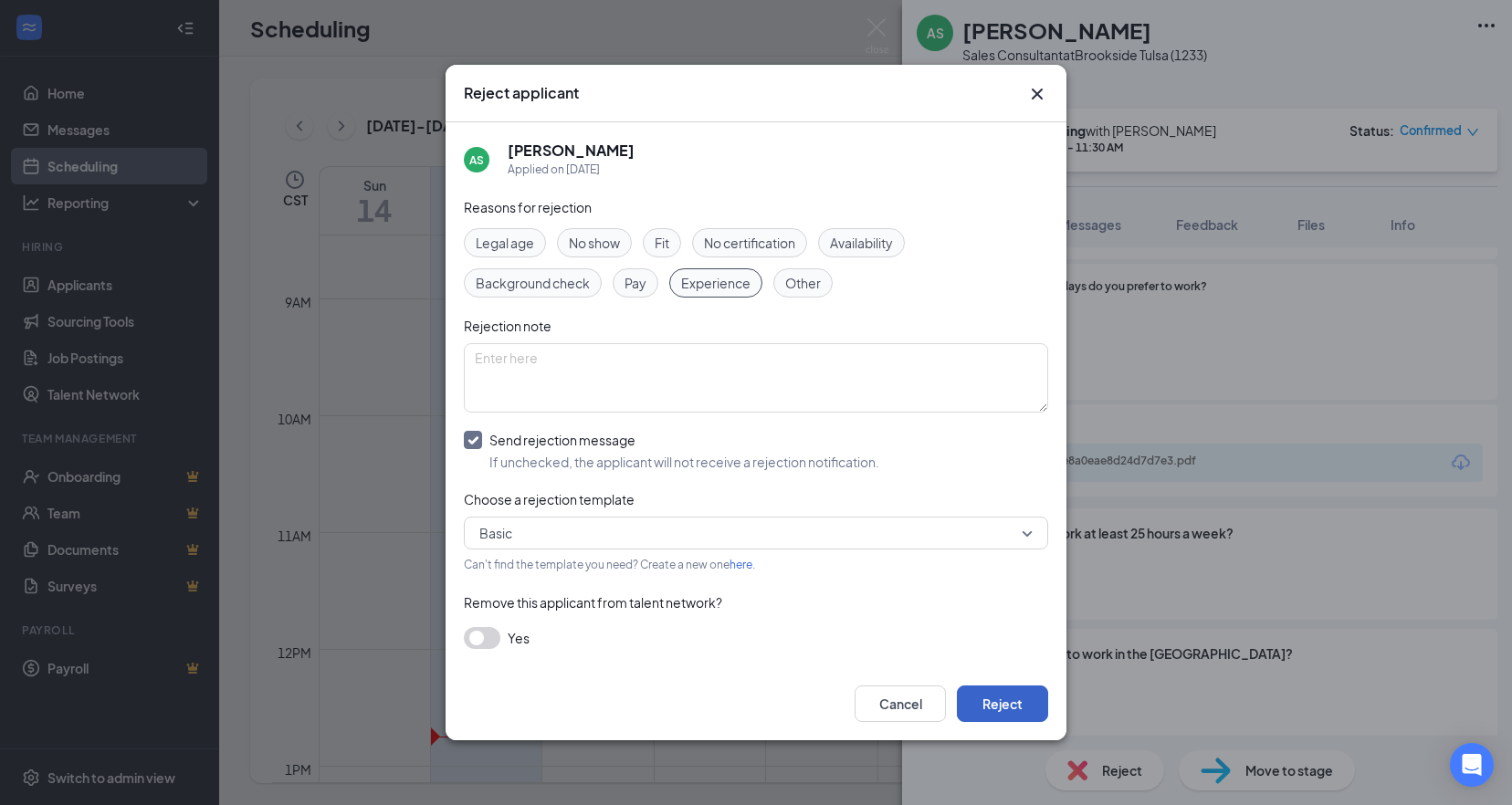
click at [996, 703] on button "Reject" at bounding box center [1002, 704] width 92 height 36
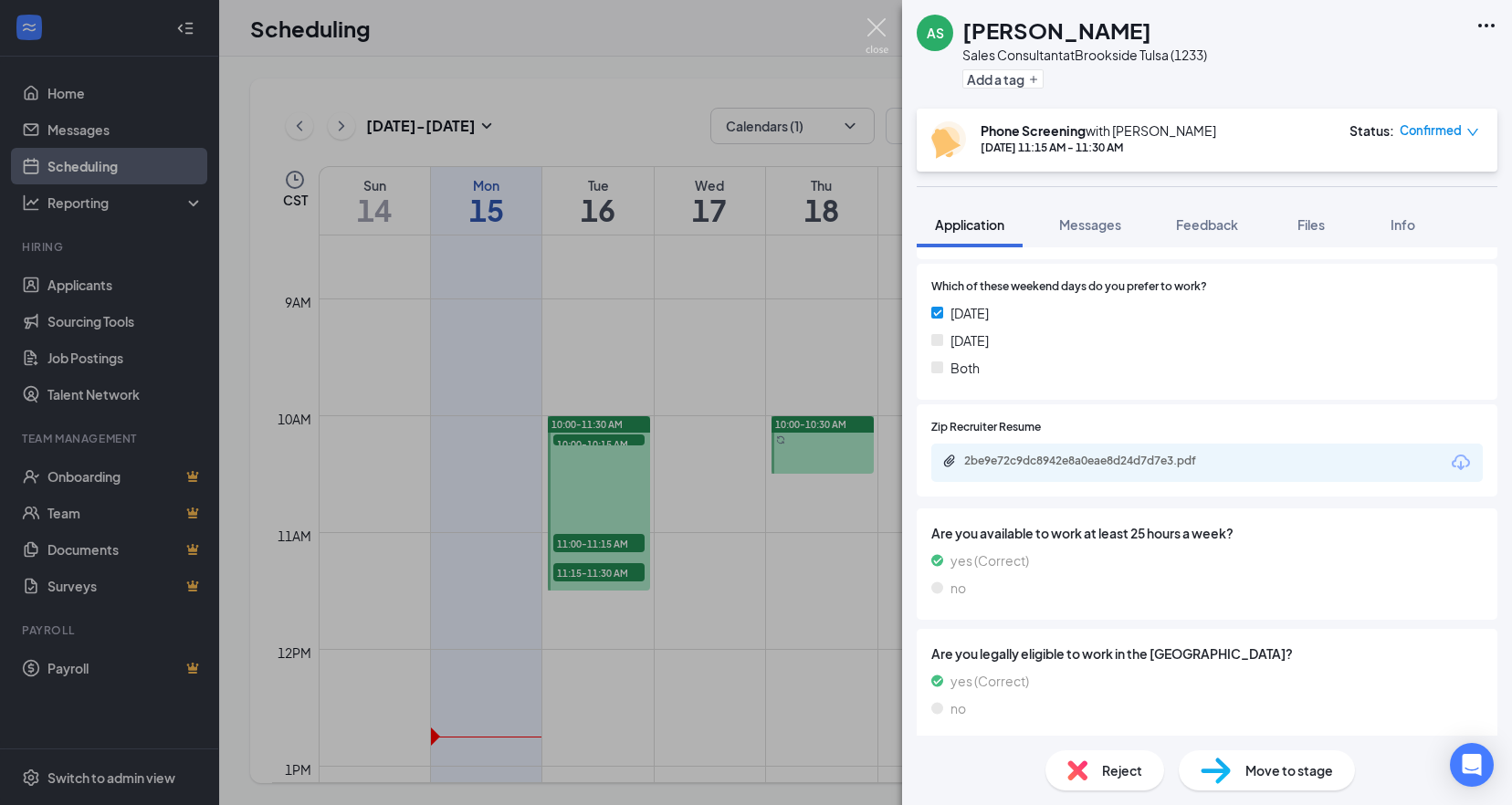
click at [873, 26] on img at bounding box center [876, 36] width 23 height 35
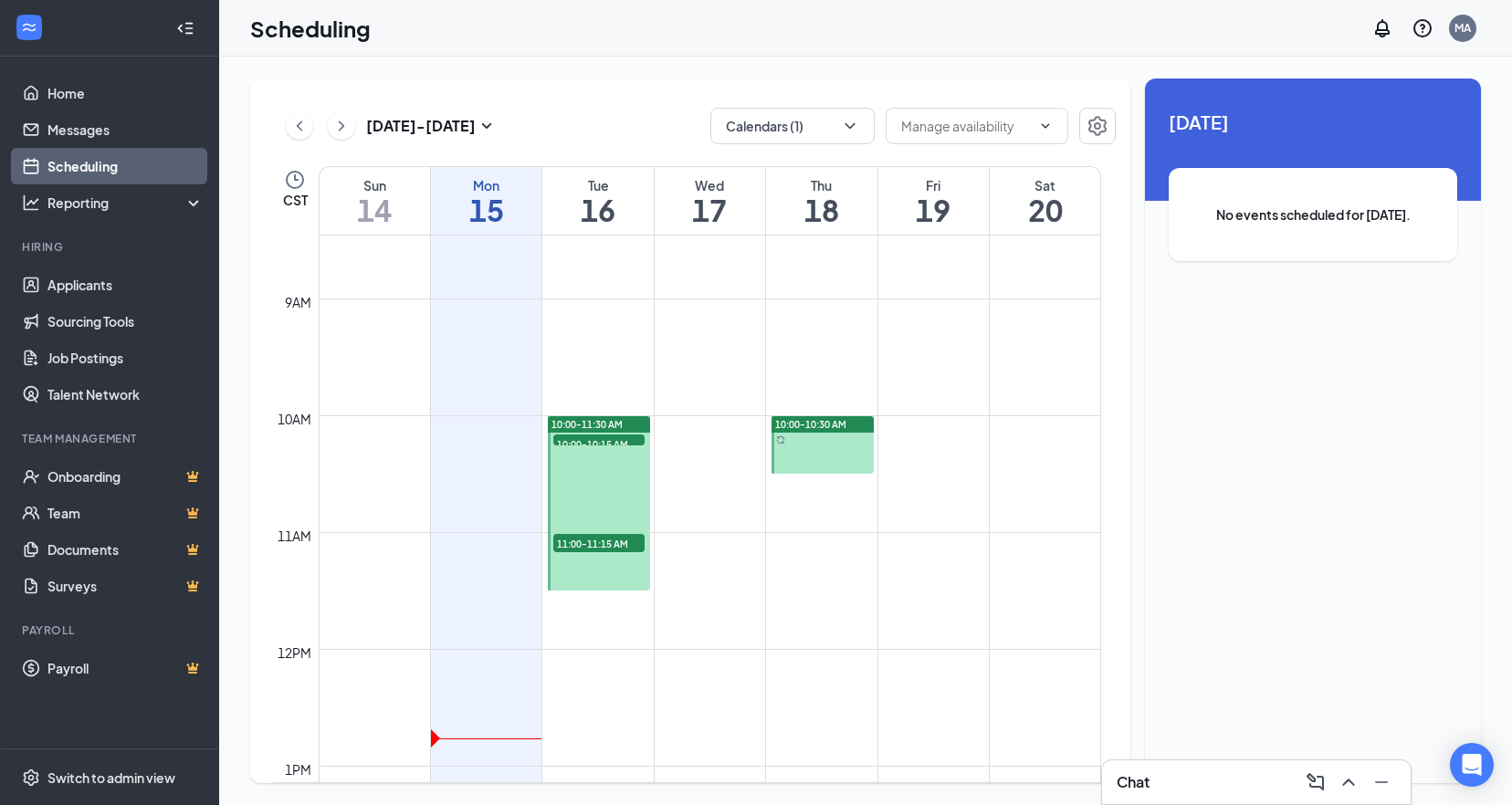
click at [620, 547] on span "11:00-11:15 AM" at bounding box center [598, 543] width 92 height 19
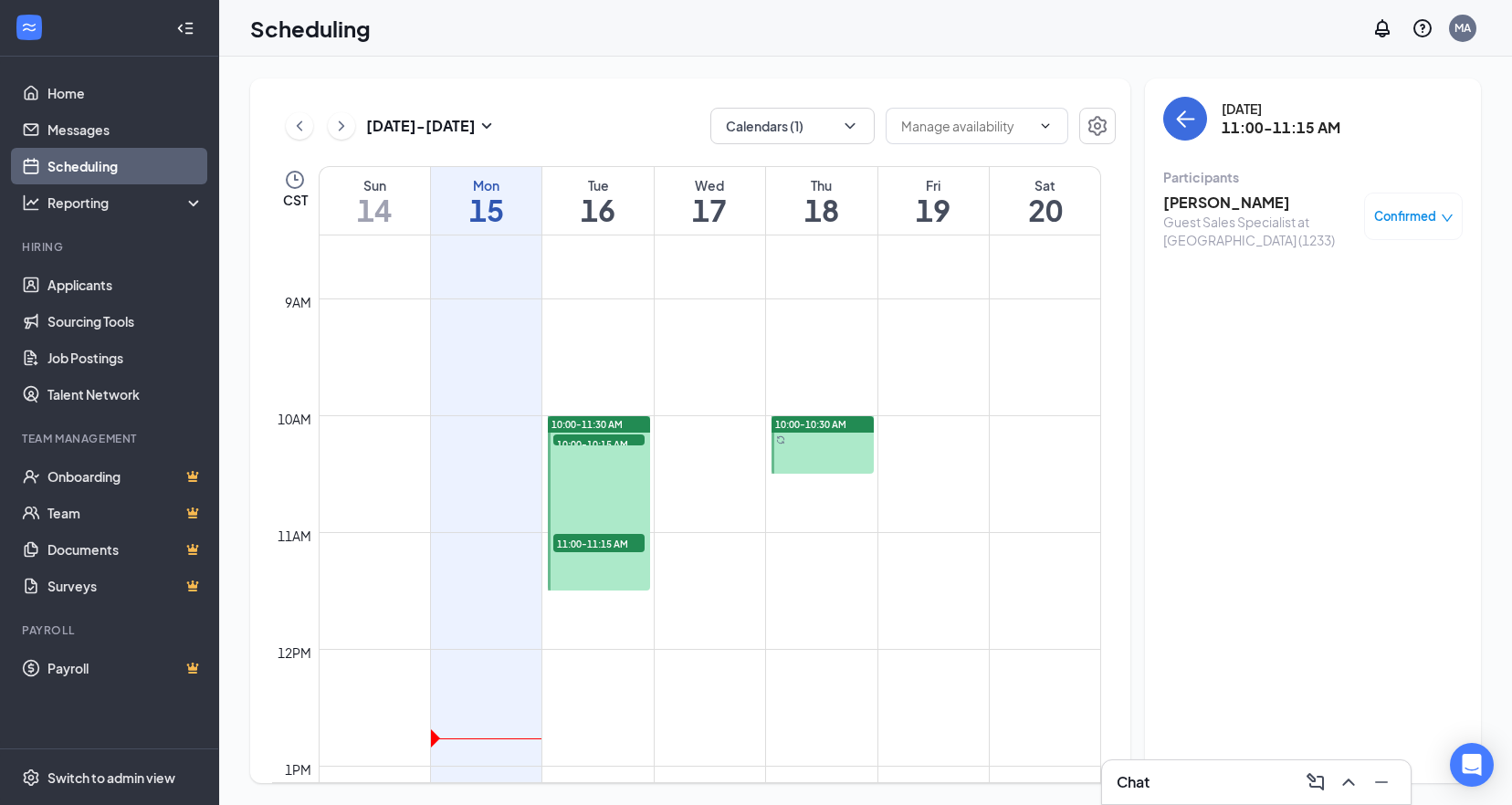
click at [1284, 200] on h3 "[PERSON_NAME]" at bounding box center [1259, 202] width 192 height 20
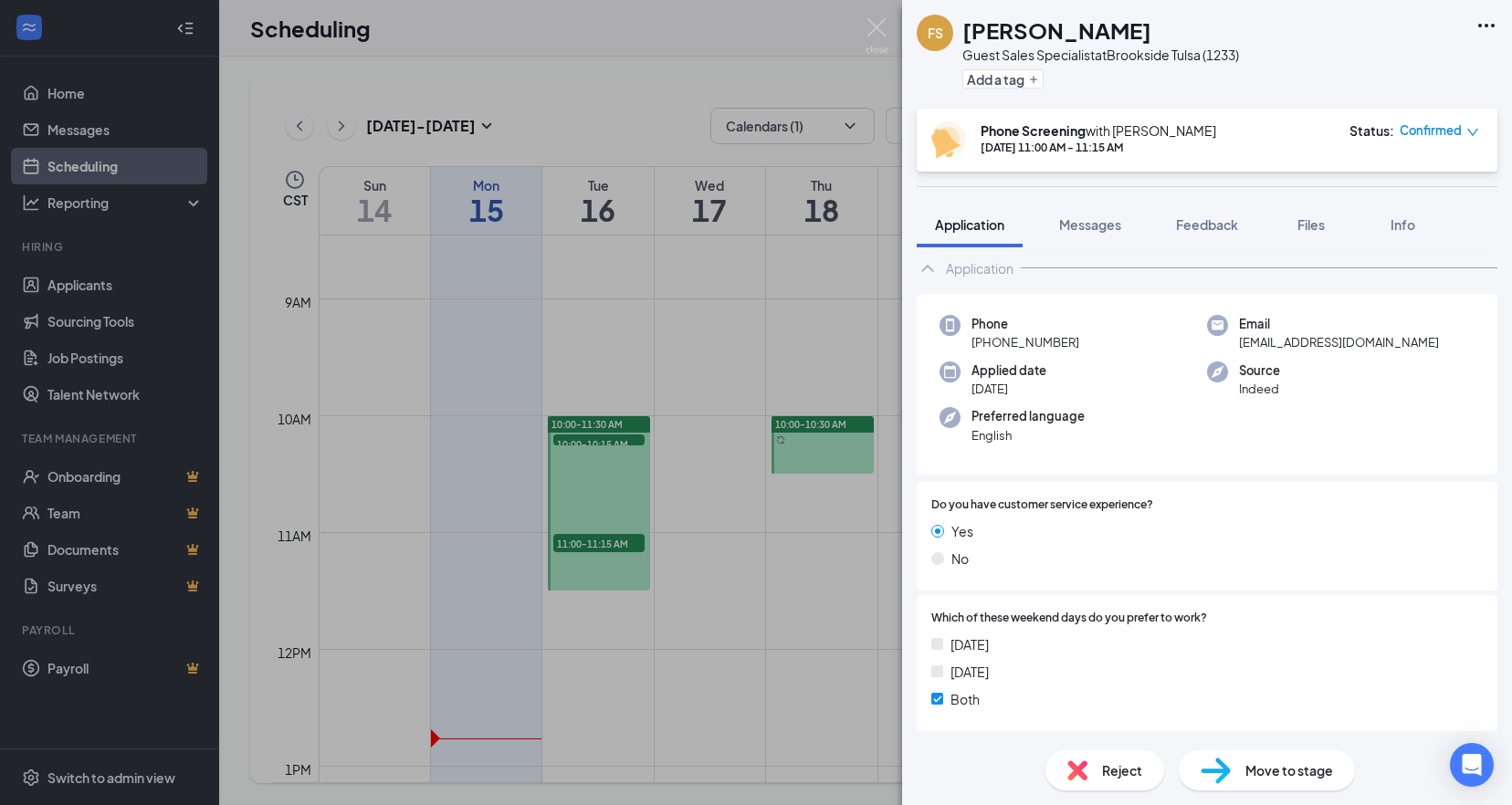
scroll to position [182, 0]
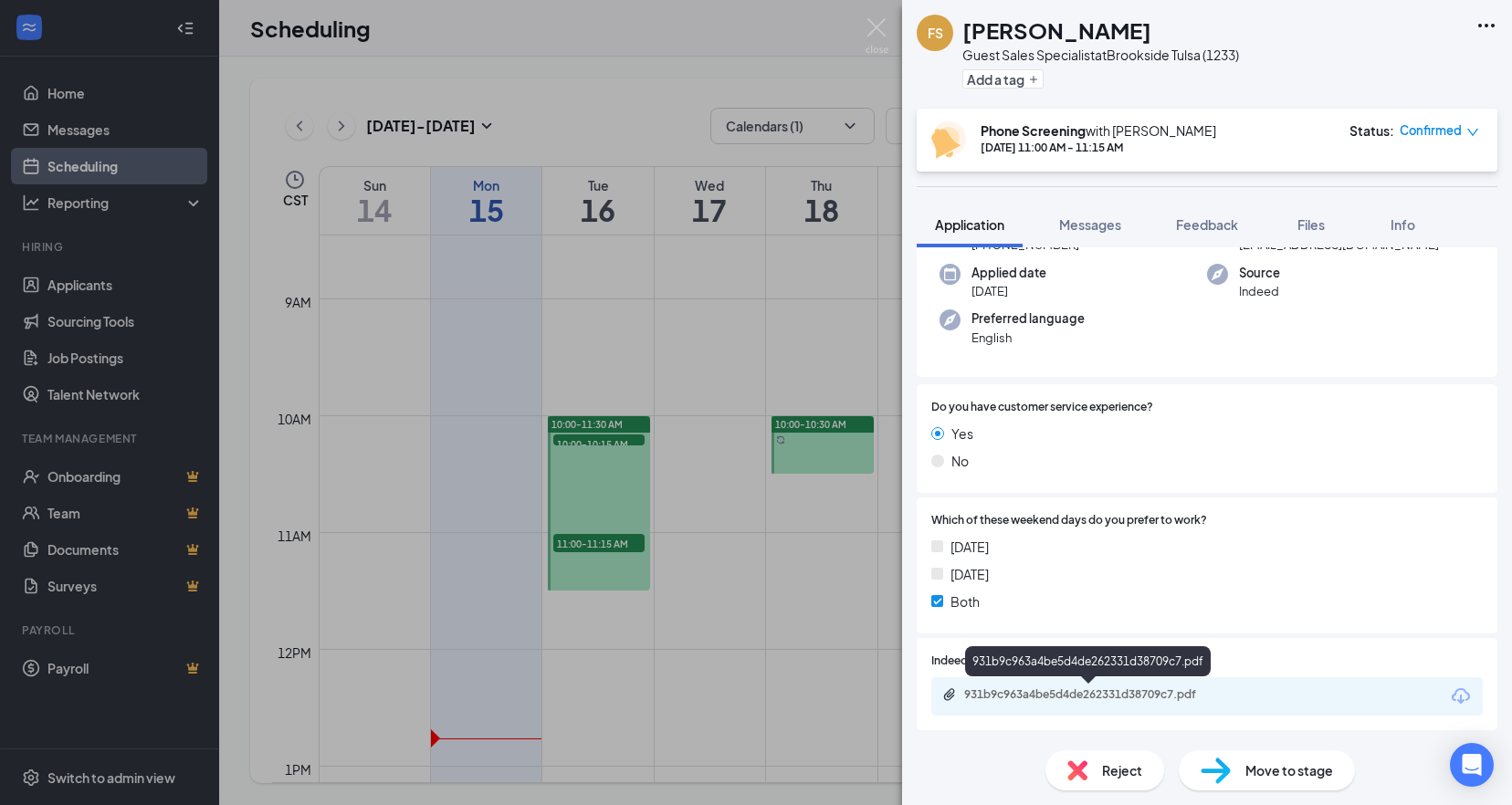
click at [1108, 688] on div "931b9c963a4be5d4de262331d38709c7.pdf" at bounding box center [1091, 695] width 255 height 15
click at [875, 29] on img at bounding box center [876, 36] width 23 height 35
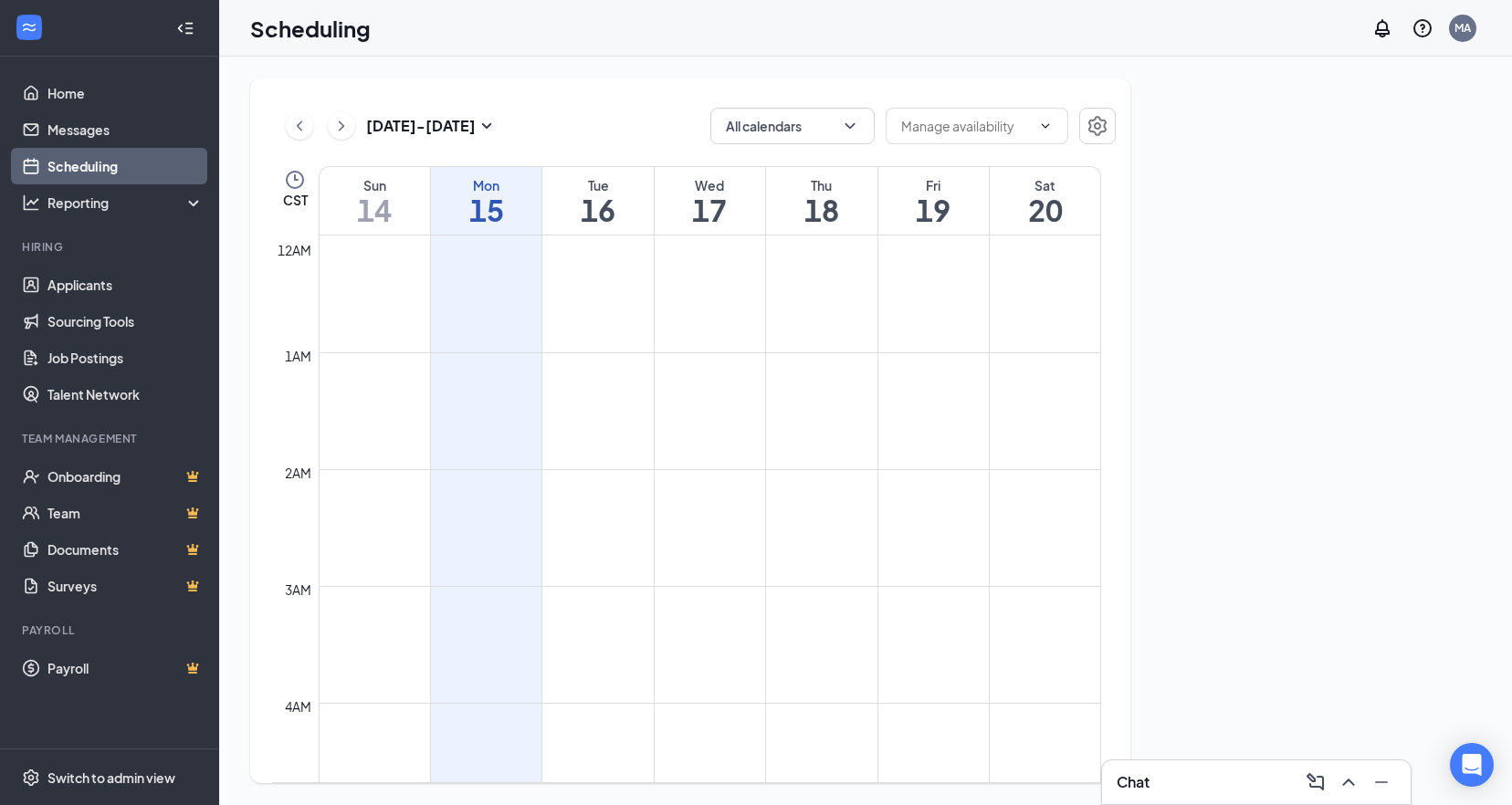
scroll to position [898, 0]
